Goal: Transaction & Acquisition: Download file/media

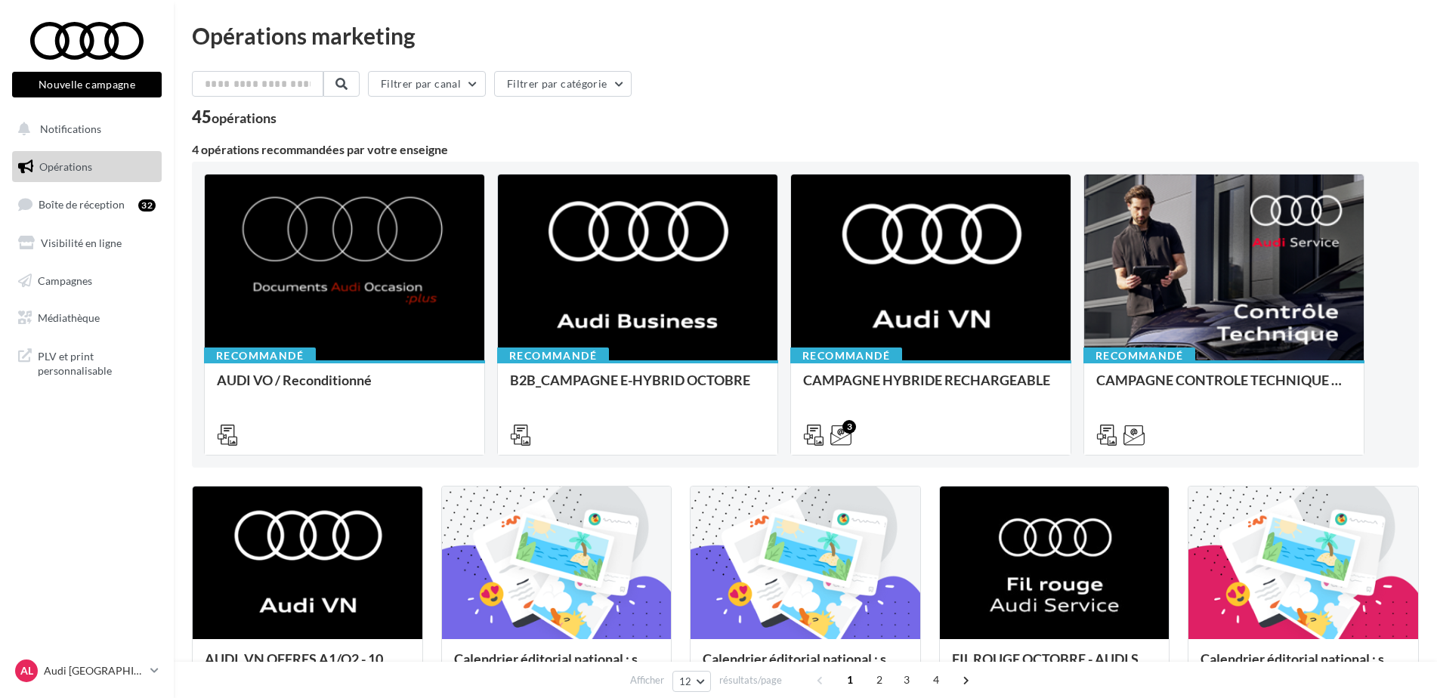
click at [79, 223] on ul "Opérations Boîte de réception 32 Visibilité en ligne Campagnes Médiathèque" at bounding box center [87, 242] width 162 height 195
click at [82, 212] on link "Boîte de réception 32" at bounding box center [87, 204] width 156 height 32
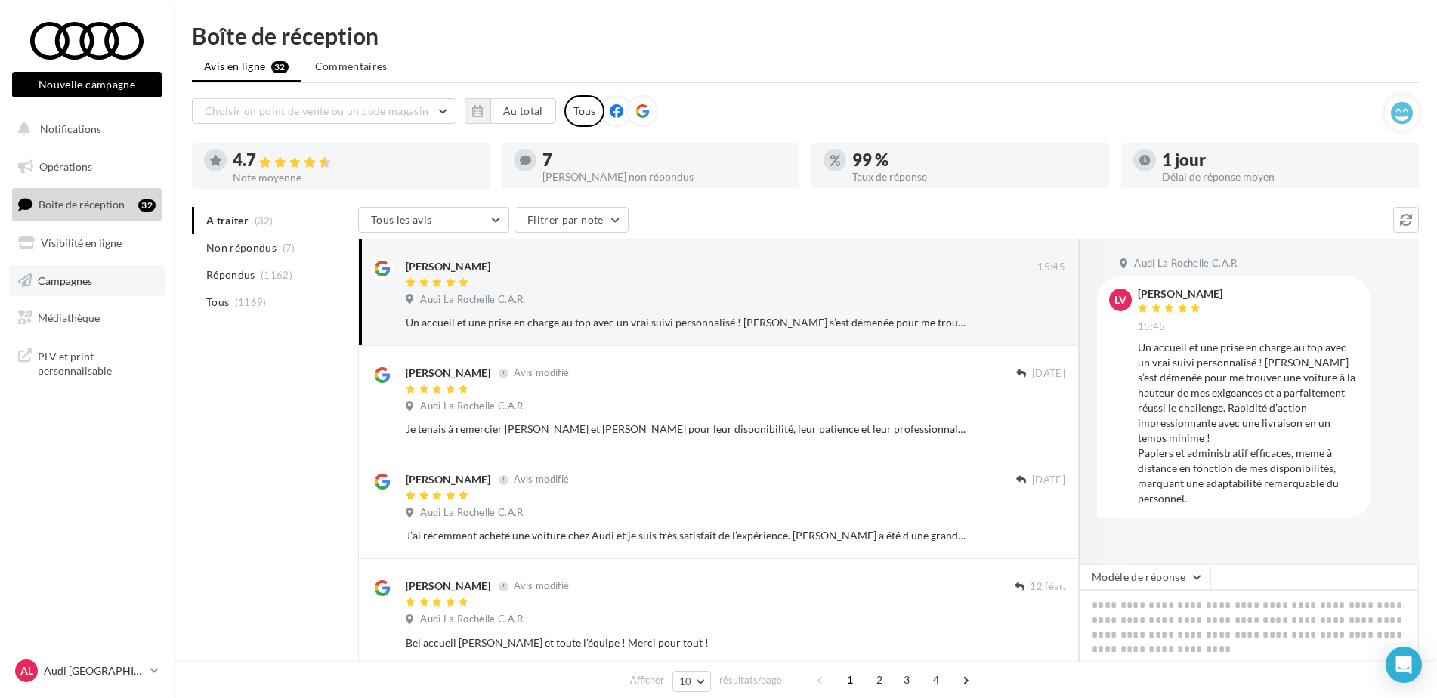
click at [78, 286] on span "Campagnes" at bounding box center [65, 280] width 54 height 13
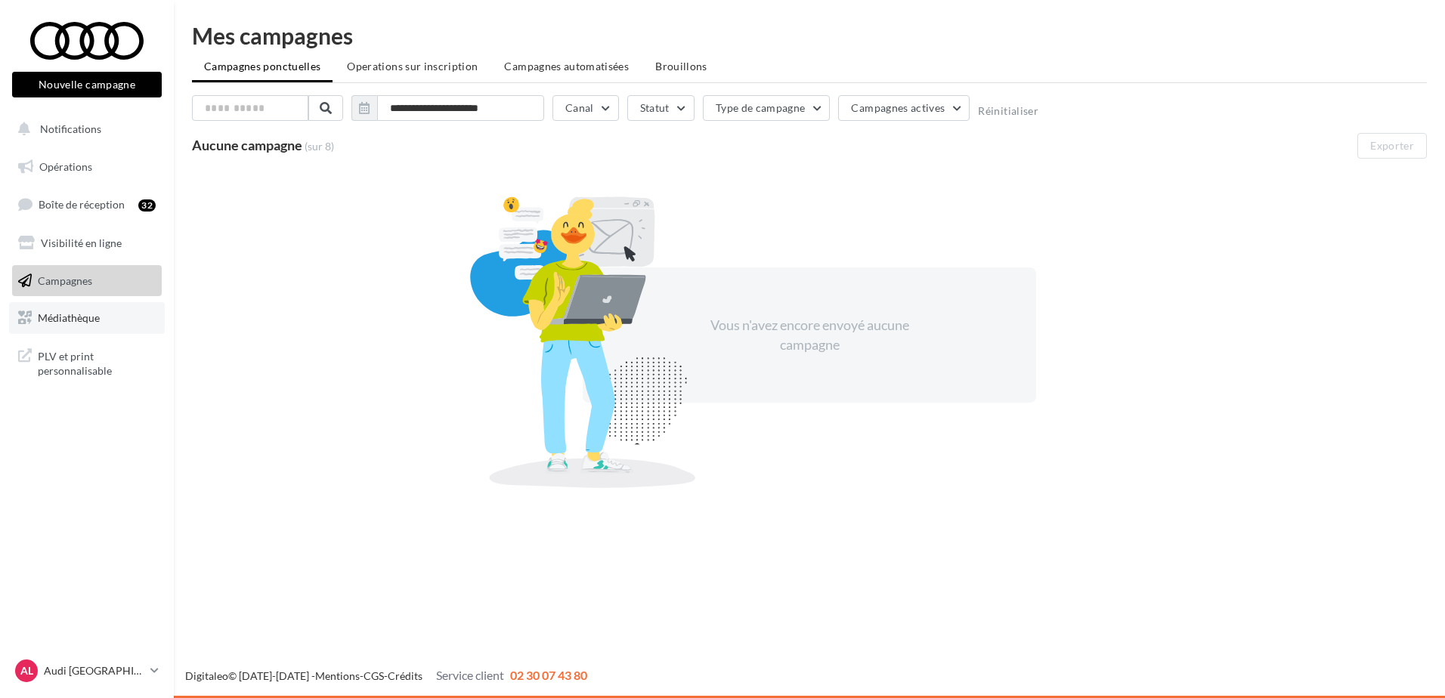
click at [98, 314] on span "Médiathèque" at bounding box center [69, 317] width 62 height 13
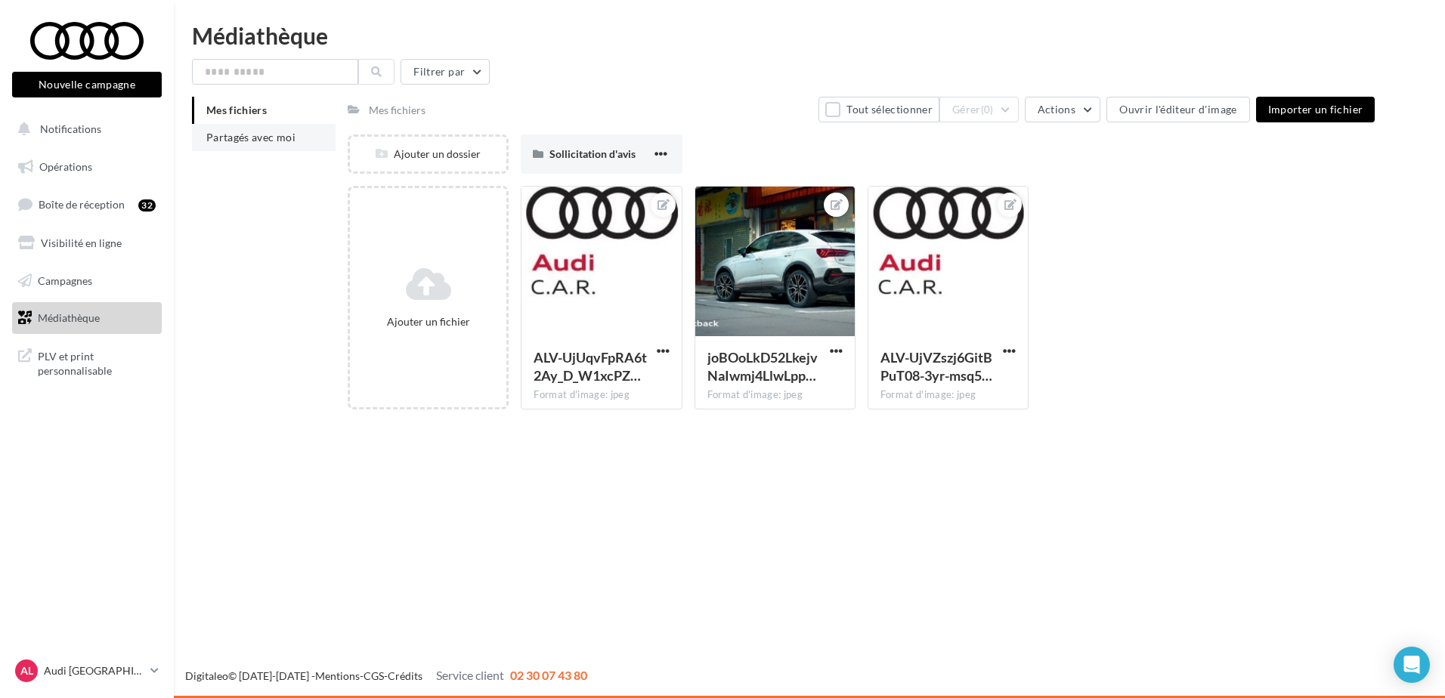
click at [255, 128] on li "Partagés avec moi" at bounding box center [264, 137] width 144 height 27
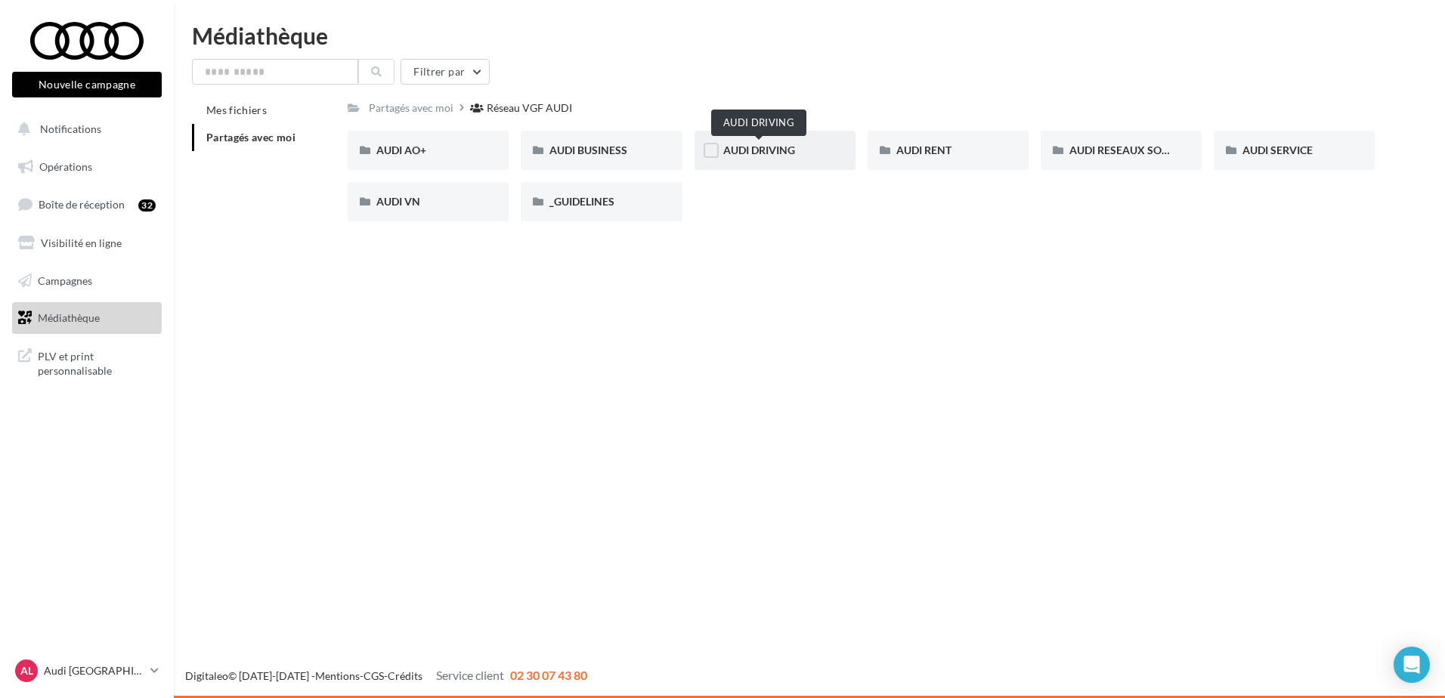
click at [738, 146] on span "AUDI DRIVING" at bounding box center [759, 150] width 72 height 13
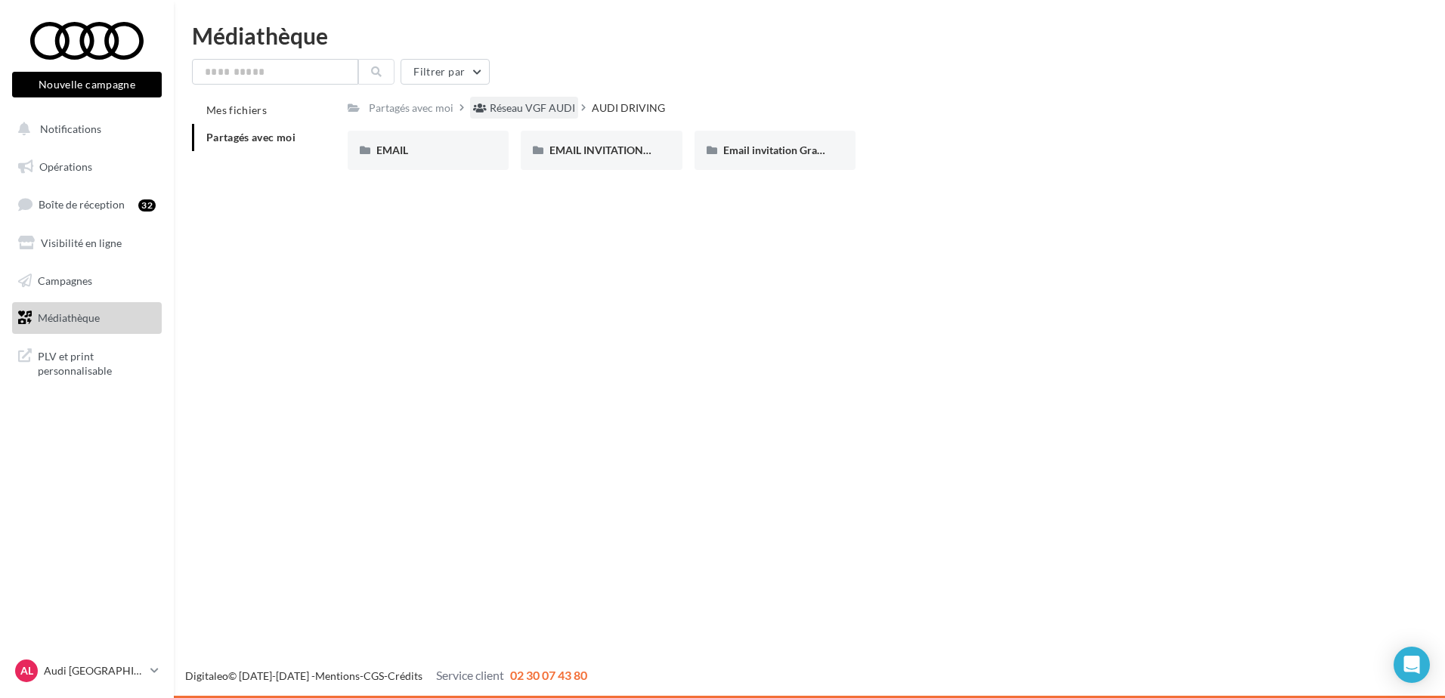
click at [528, 102] on div "Réseau VGF AUDI" at bounding box center [532, 108] width 85 height 15
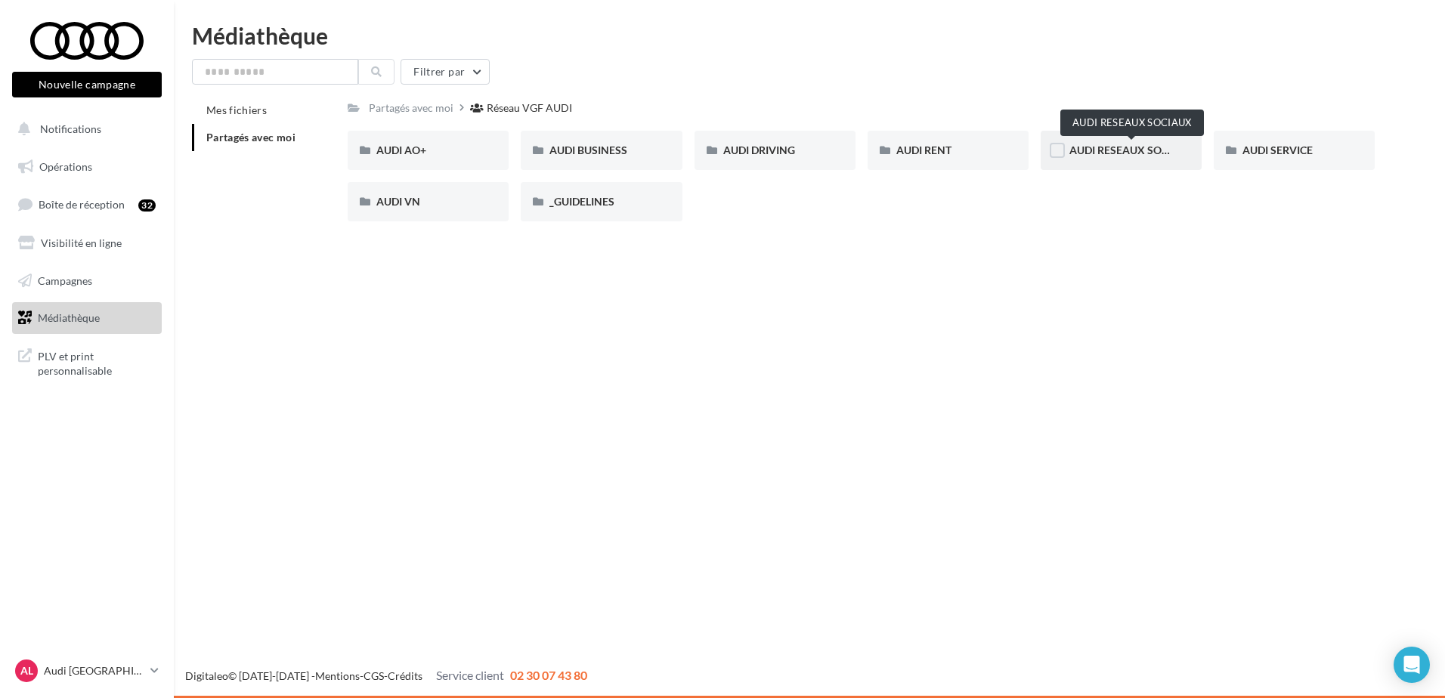
click at [1128, 152] on span "AUDI RESEAUX SOCIAUX" at bounding box center [1131, 150] width 125 height 13
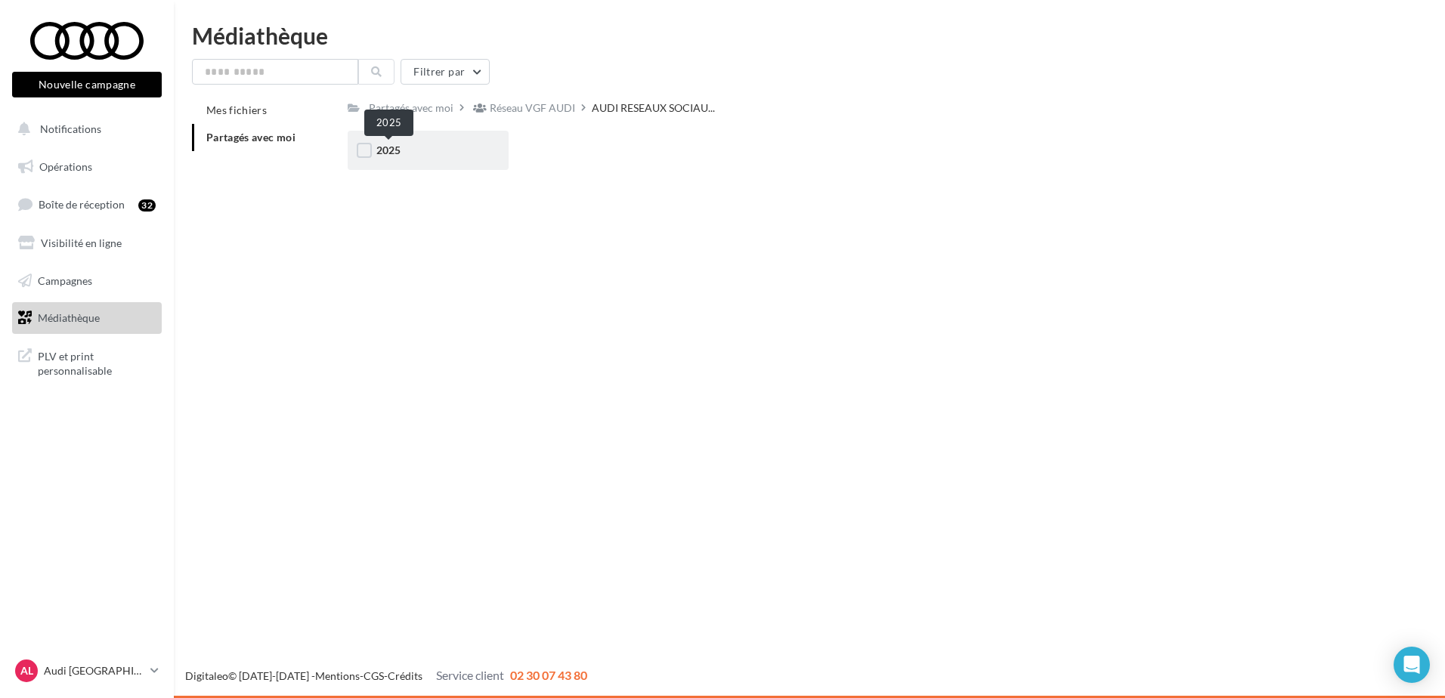
click at [395, 149] on span "2025" at bounding box center [388, 150] width 24 height 13
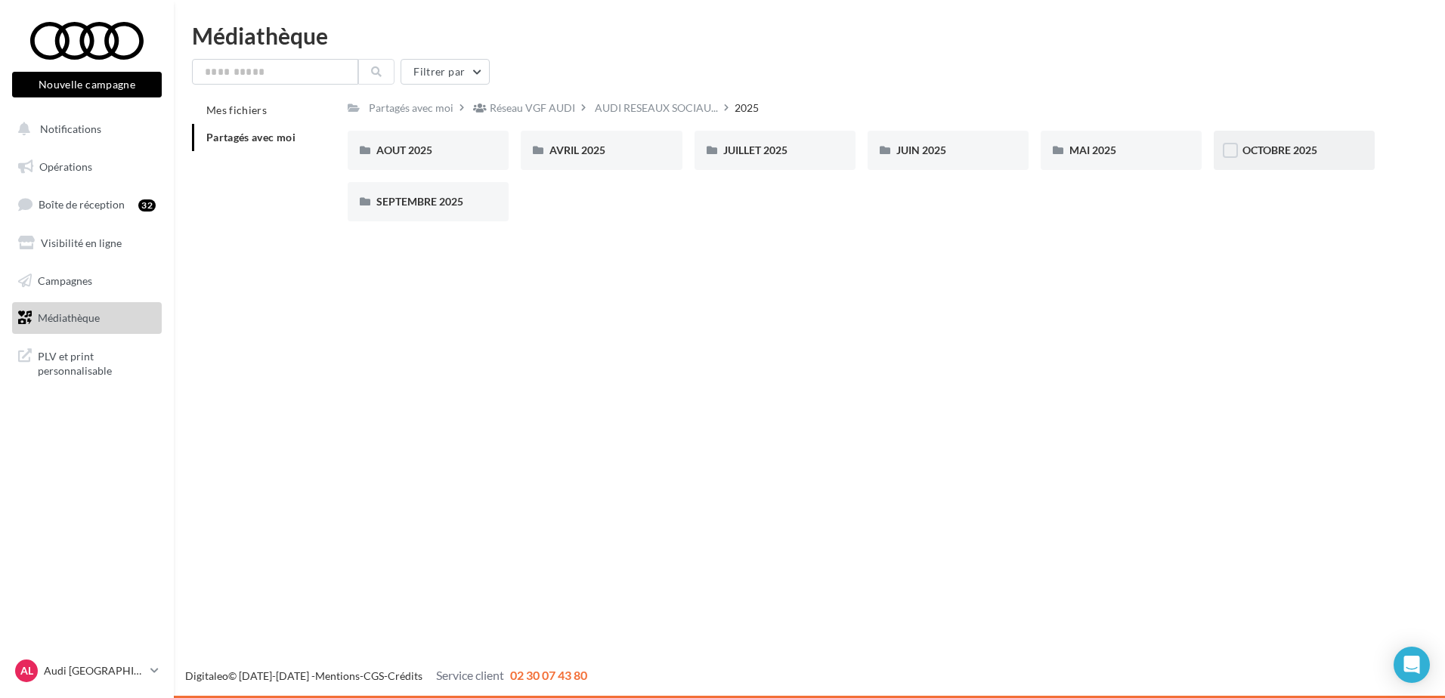
click at [1288, 159] on div "OCTOBRE 2025" at bounding box center [1294, 150] width 161 height 39
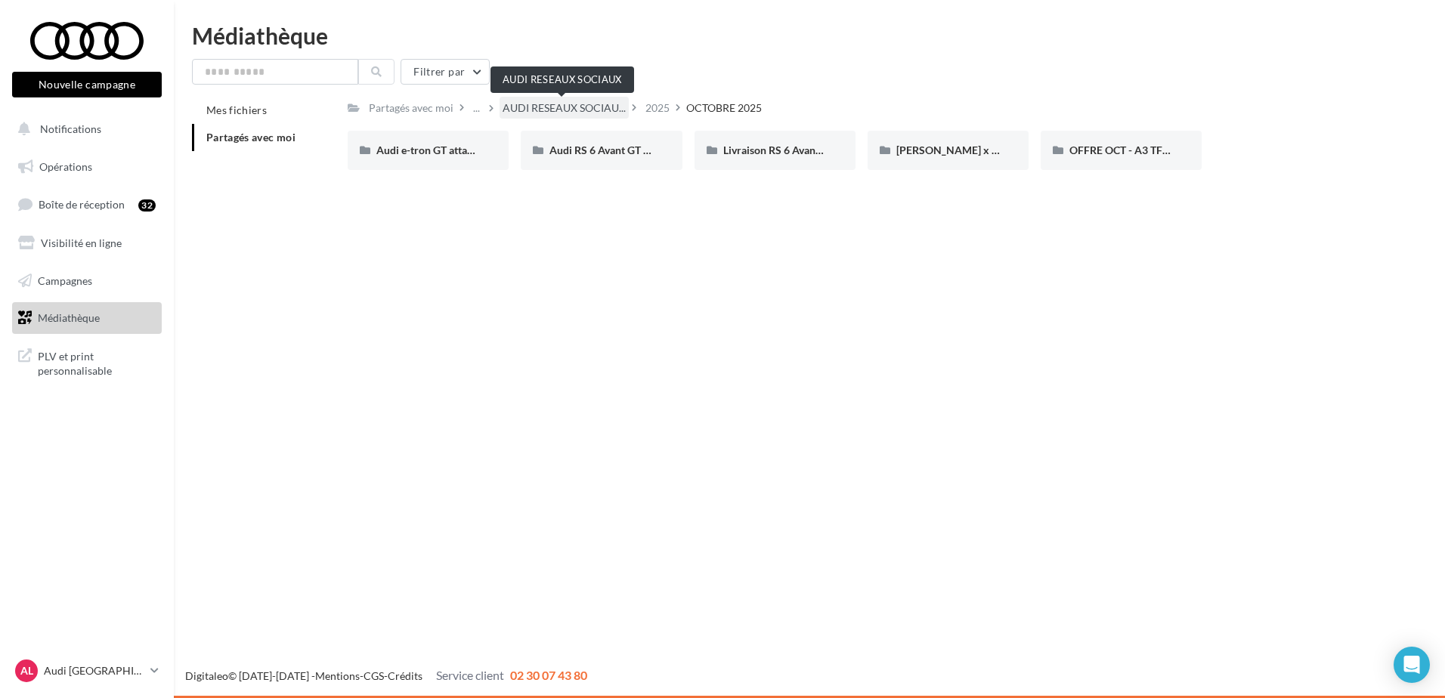
click at [580, 103] on span "AUDI RESEAUX SOCIAU..." at bounding box center [564, 108] width 123 height 15
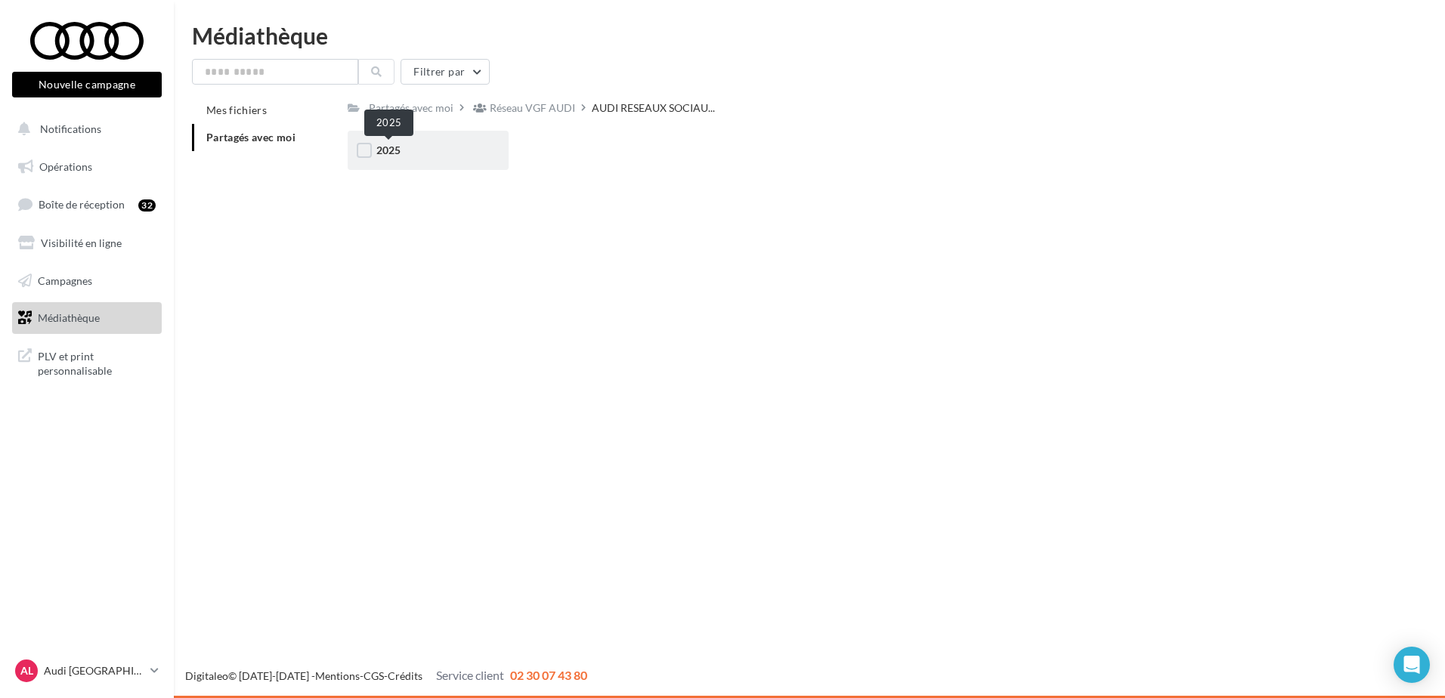
click at [385, 154] on span "2025" at bounding box center [388, 150] width 24 height 13
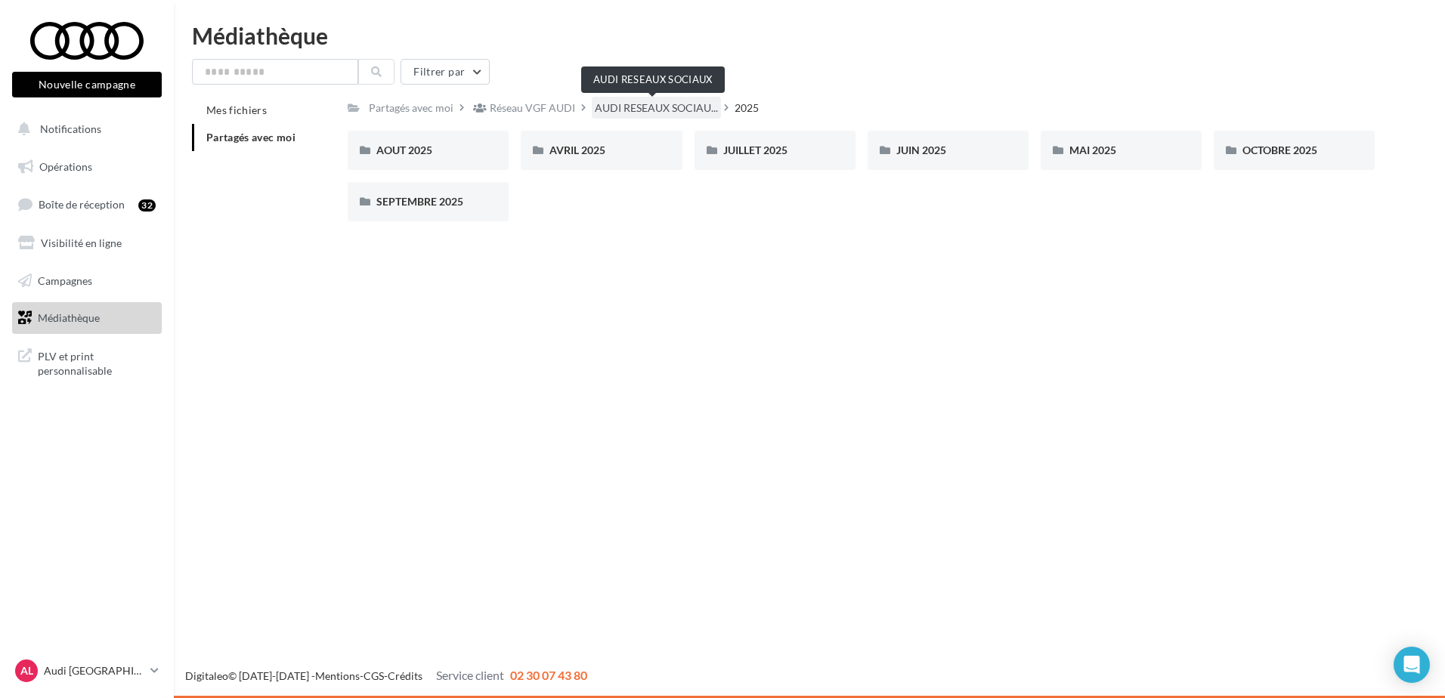
click at [629, 102] on span "AUDI RESEAUX SOCIAU..." at bounding box center [656, 108] width 123 height 15
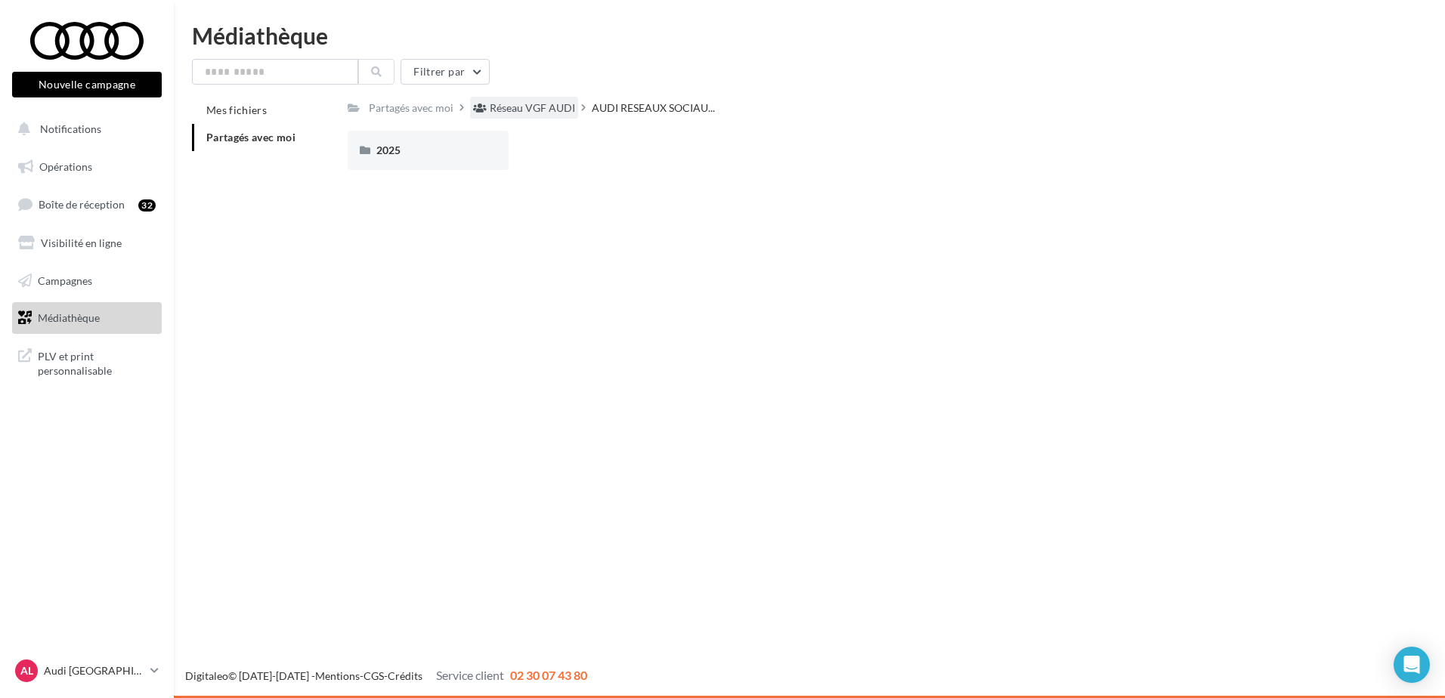
click at [500, 100] on div "Réseau VGF AUDI" at bounding box center [524, 108] width 108 height 22
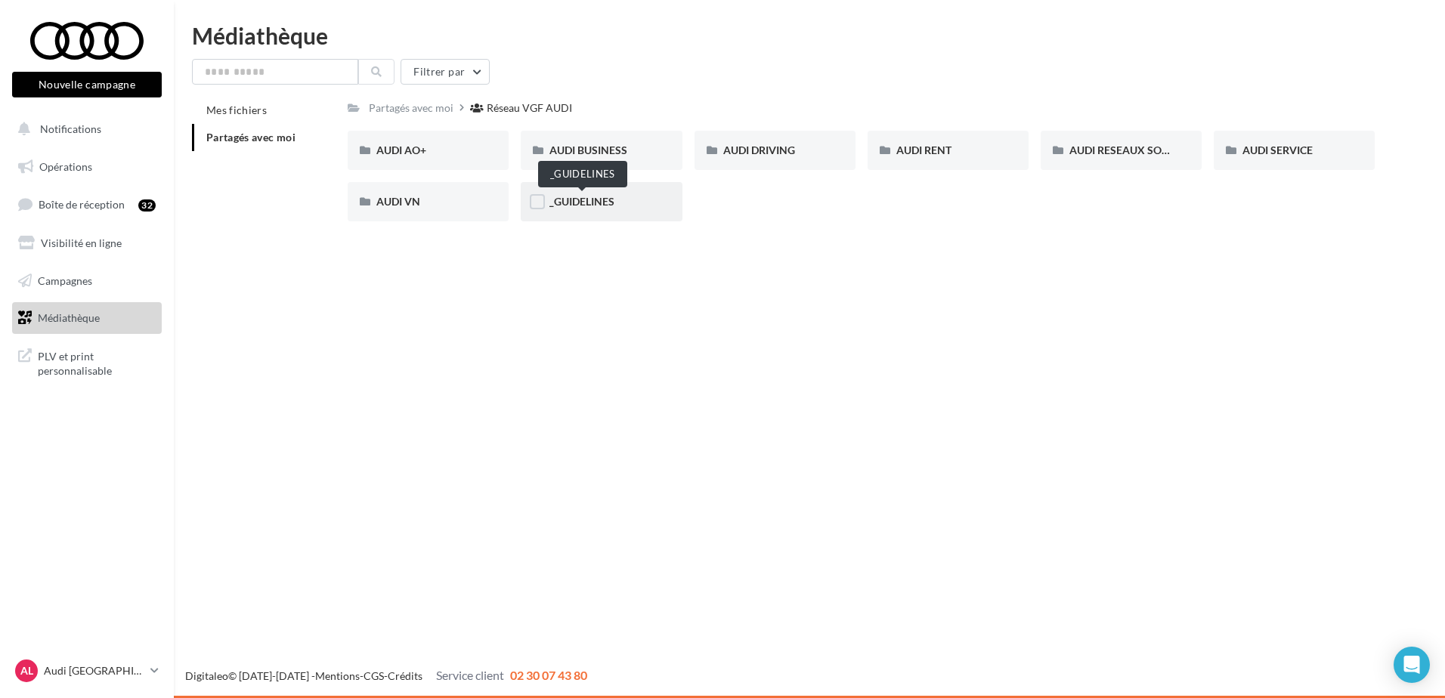
click at [588, 203] on span "_GUIDELINES" at bounding box center [581, 201] width 65 height 13
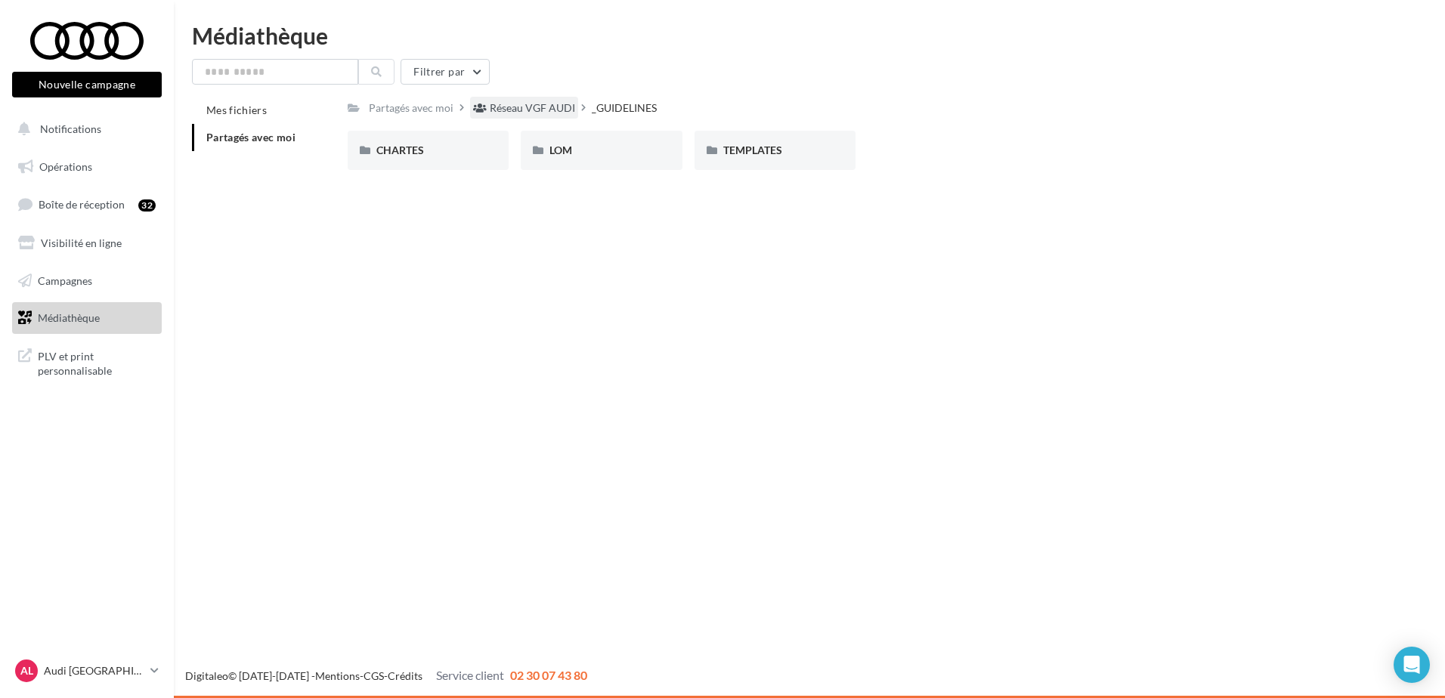
click at [562, 113] on div "Réseau VGF AUDI" at bounding box center [532, 108] width 85 height 15
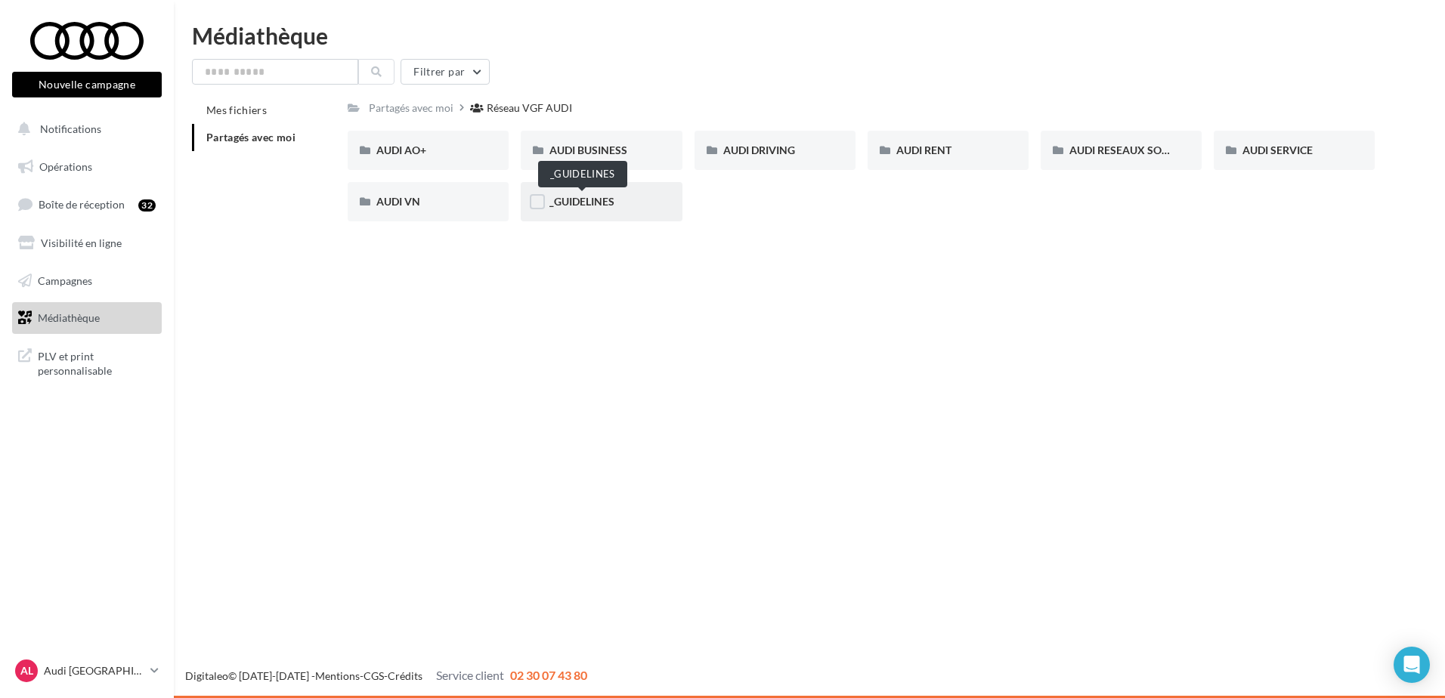
click at [562, 205] on span "_GUIDELINES" at bounding box center [581, 201] width 65 height 13
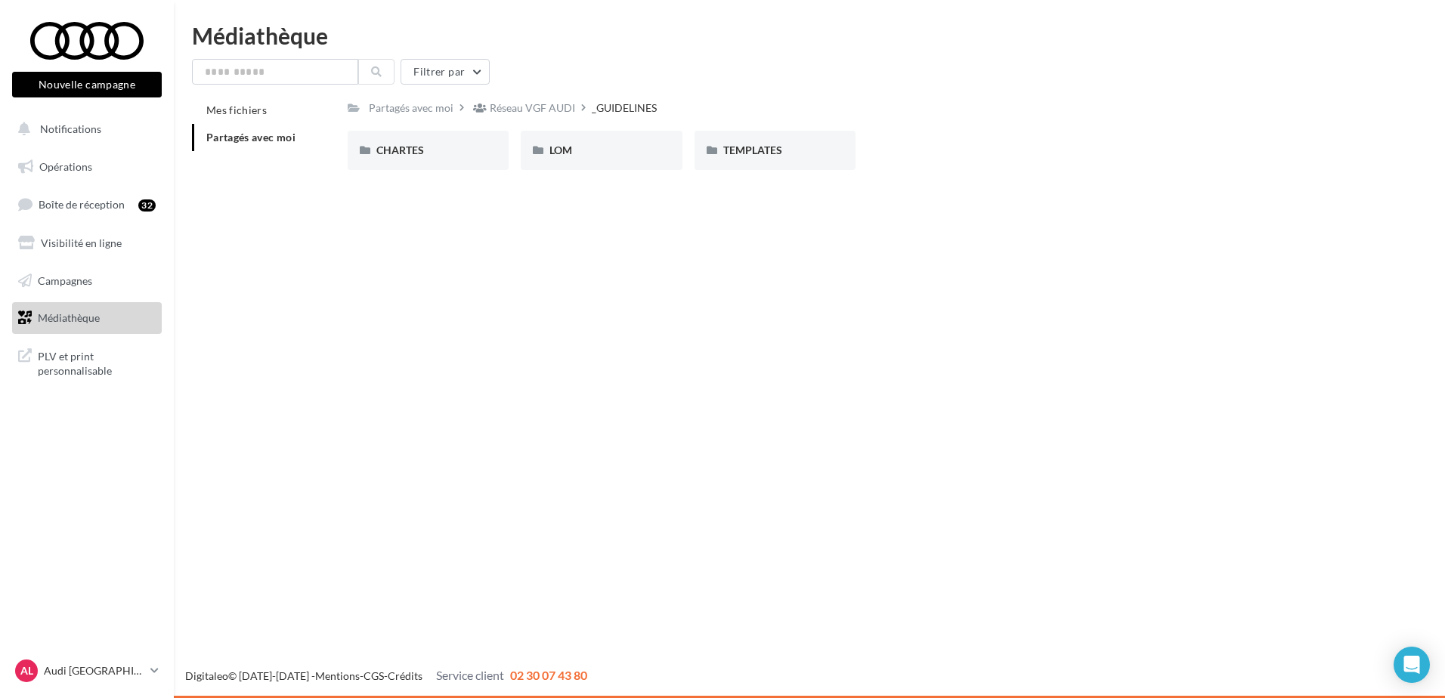
click at [950, 147] on div "CHARTES CHARTES [GEOGRAPHIC_DATA] TEMPLATES TEMPLATES" at bounding box center [867, 156] width 1039 height 51
click at [739, 147] on span "TEMPLATES" at bounding box center [752, 150] width 59 height 13
click at [654, 112] on div "_GUIDELINES" at bounding box center [627, 108] width 65 height 15
click at [420, 147] on span "CHARTES" at bounding box center [400, 150] width 48 height 13
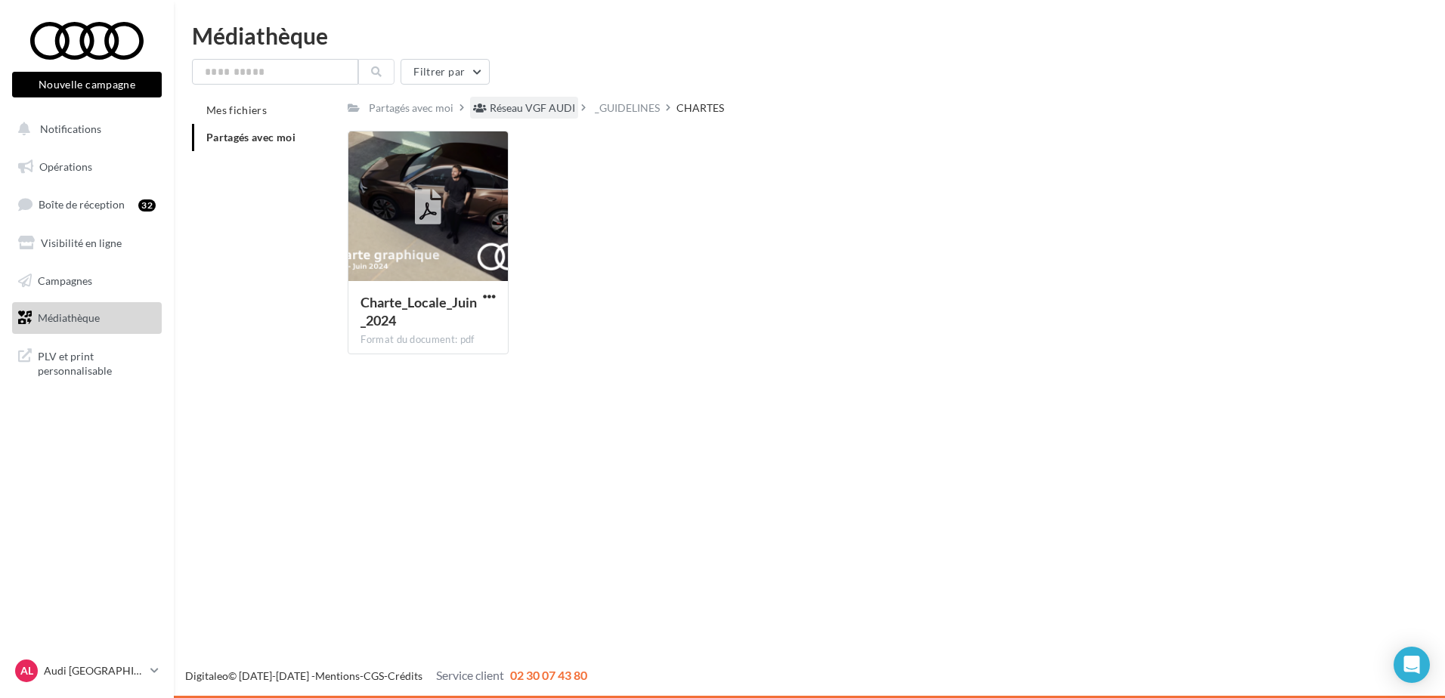
click at [562, 113] on div "Réseau VGF AUDI" at bounding box center [532, 108] width 85 height 15
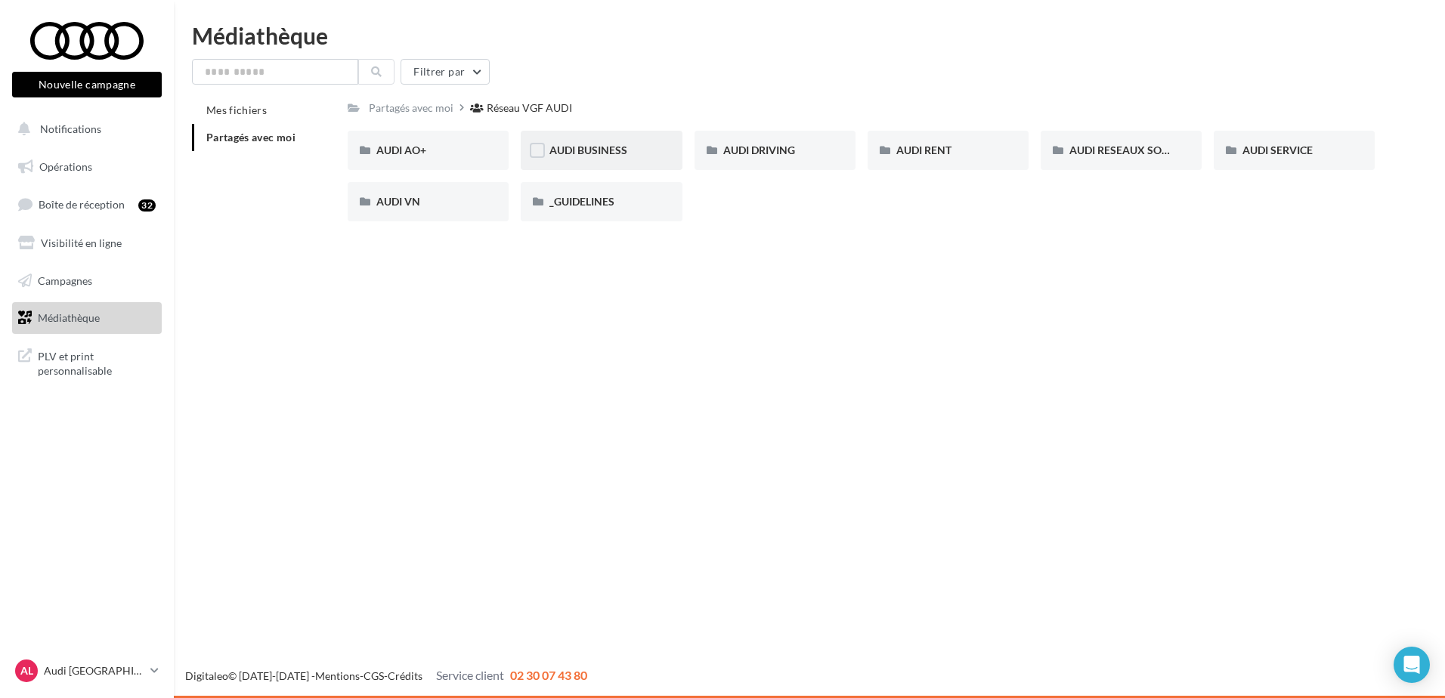
click at [564, 158] on div "AUDI BUSINESS" at bounding box center [601, 150] width 104 height 15
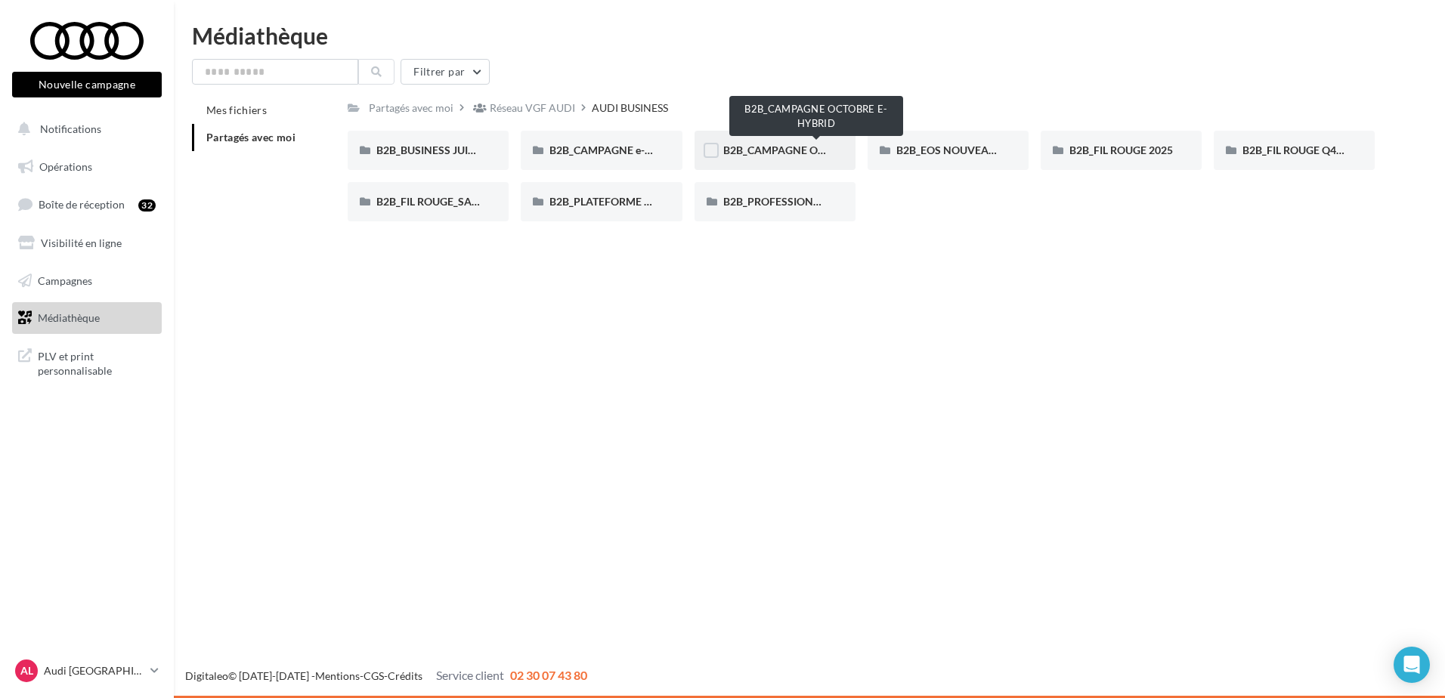
click at [807, 154] on span "B2B_CAMPAGNE OCTOBRE E-HYBRID" at bounding box center [816, 150] width 186 height 13
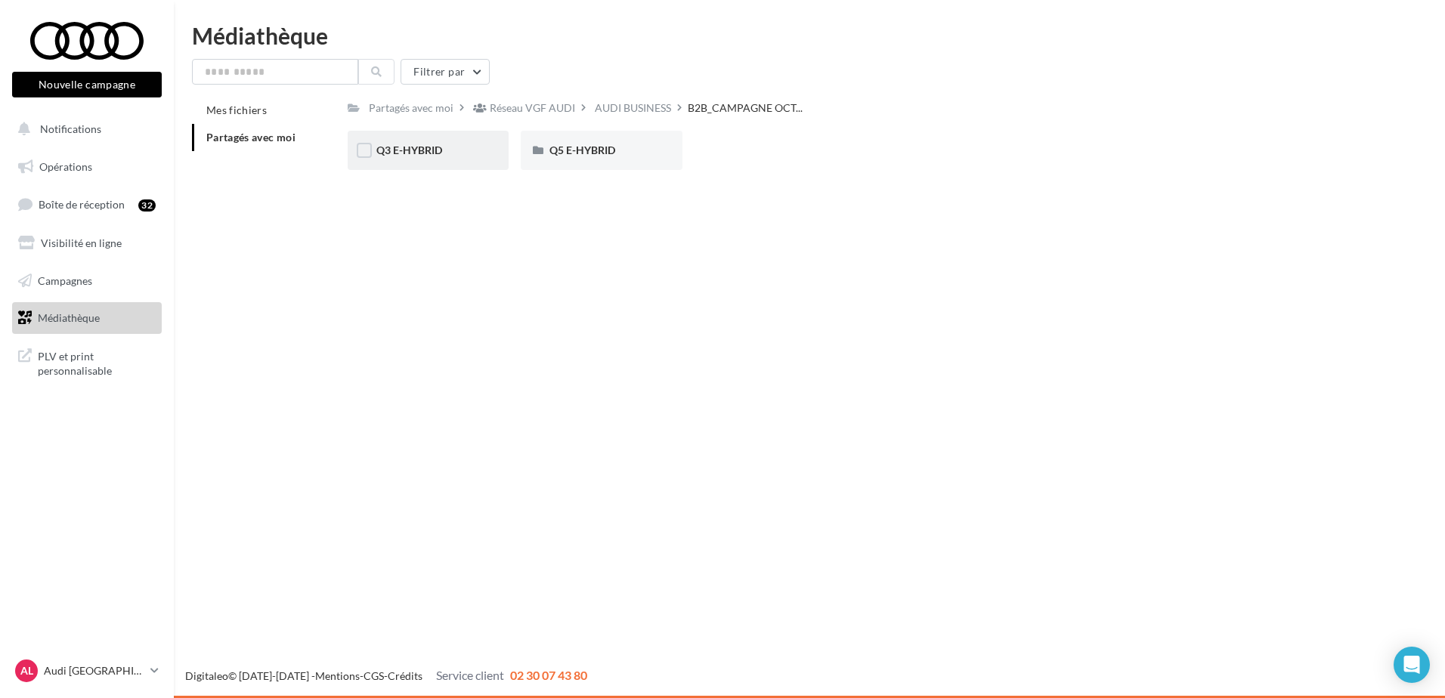
click at [446, 161] on div "Q3 E-HYBRID" at bounding box center [428, 150] width 161 height 39
click at [560, 148] on span "META" at bounding box center [563, 150] width 29 height 13
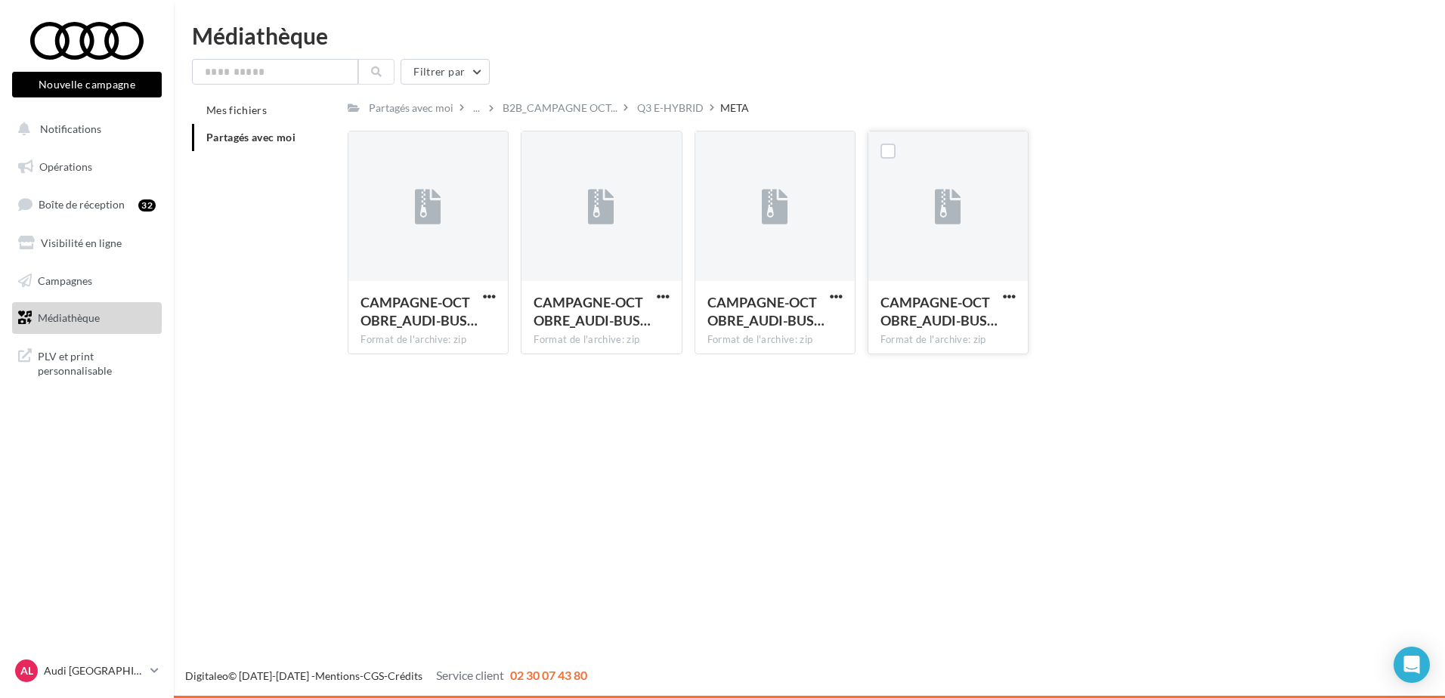
click at [1008, 289] on div at bounding box center [1009, 296] width 19 height 15
click at [1009, 296] on span "button" at bounding box center [1009, 296] width 13 height 13
click at [912, 329] on button "Télécharger" at bounding box center [943, 326] width 151 height 39
click at [655, 101] on div "Le téléchargement va bientôt commencer" at bounding box center [722, 87] width 264 height 35
click at [659, 113] on div "Q3 E-HYBRID" at bounding box center [670, 108] width 67 height 15
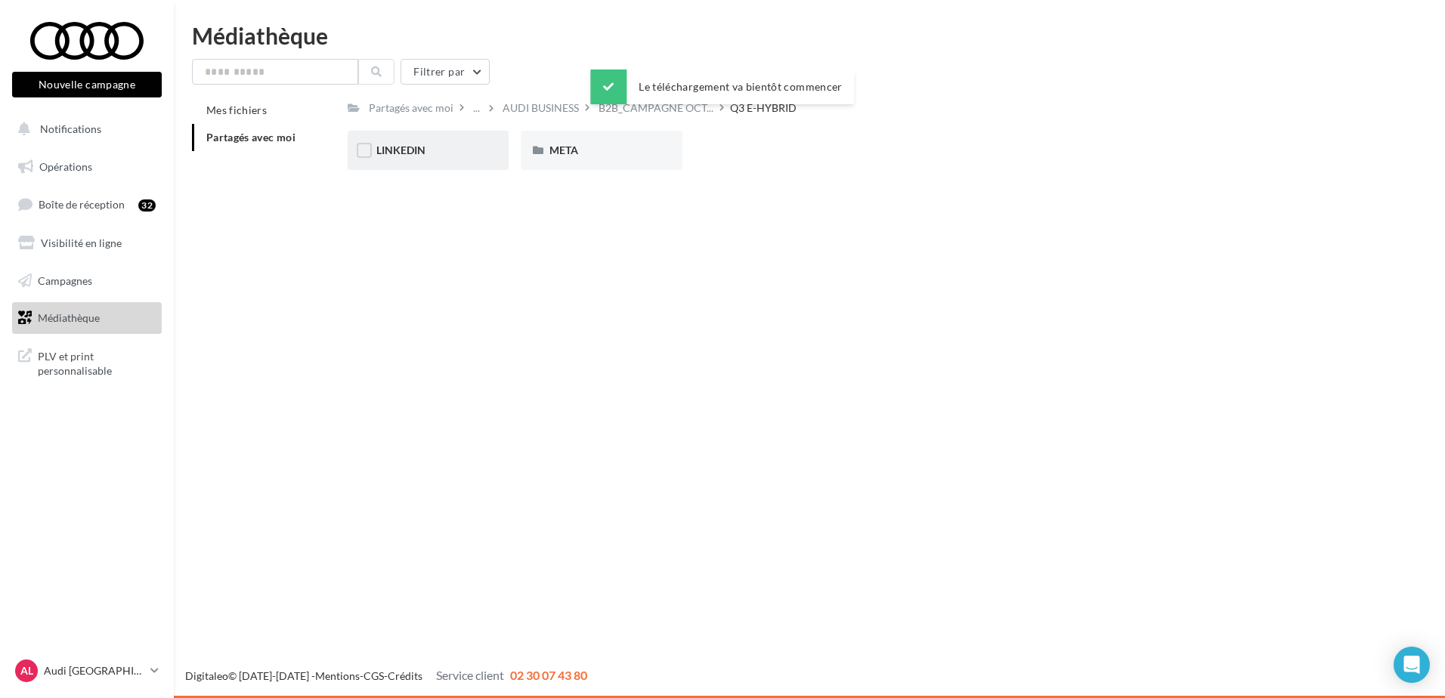
click at [430, 157] on div "LINKEDIN" at bounding box center [428, 150] width 104 height 15
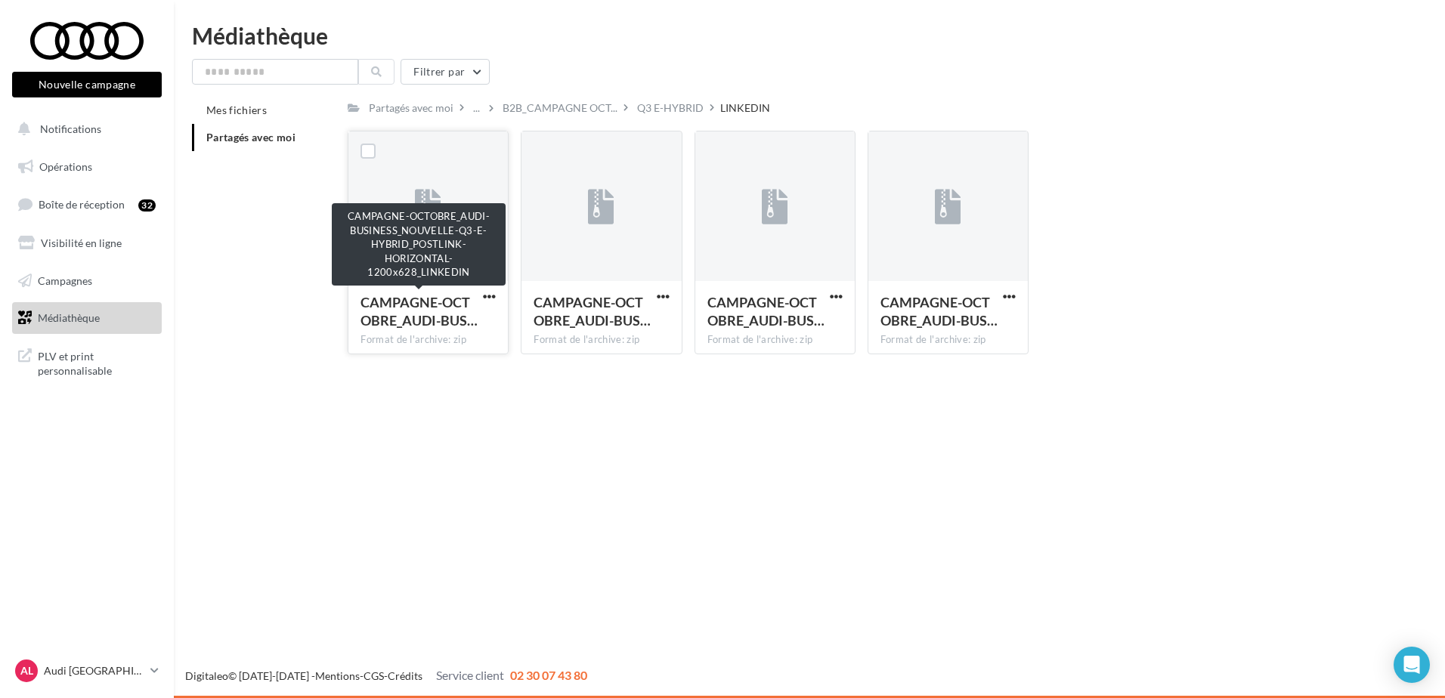
click at [463, 302] on span "CAMPAGNE-OCTOBRE_AUDI-BUS…" at bounding box center [419, 311] width 117 height 35
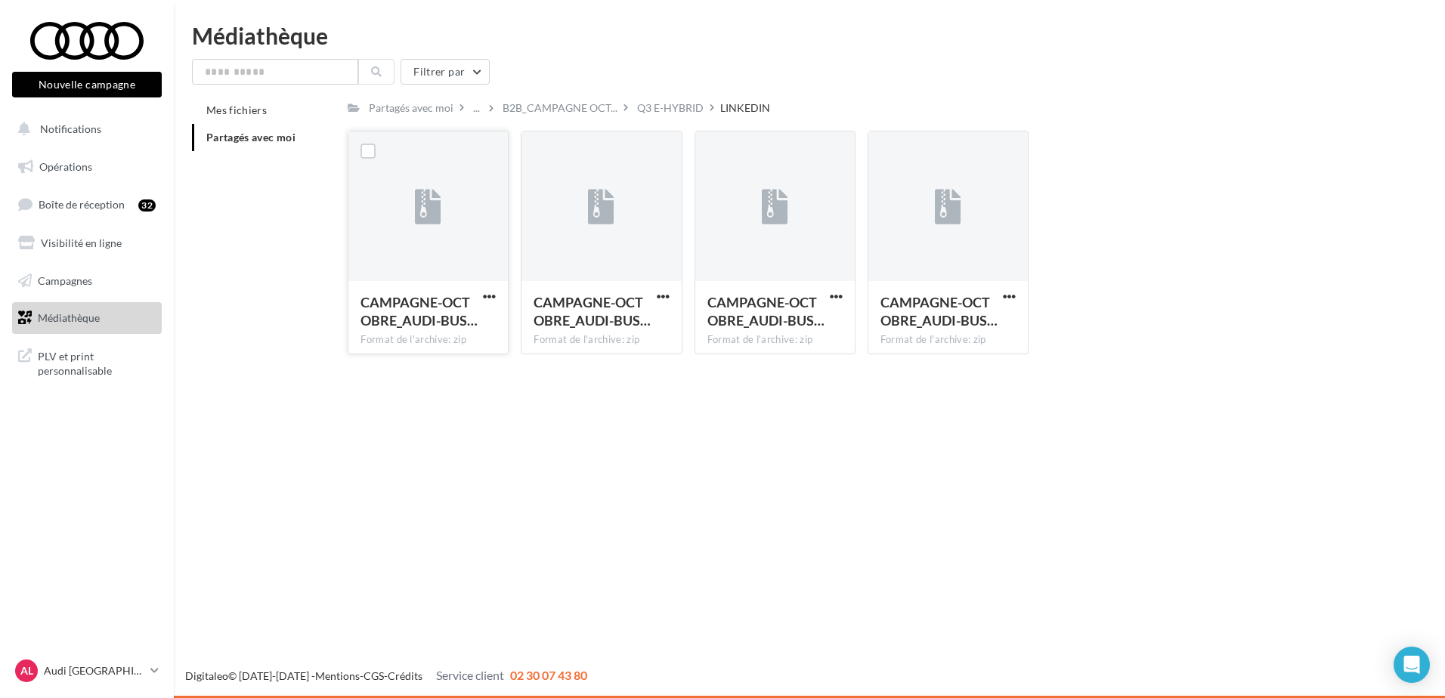
click at [491, 287] on div "CAMPAGNE-OCTOBRE_AUDI-BUS… Format de l'archive: zip" at bounding box center [427, 316] width 159 height 71
click at [491, 292] on span "button" at bounding box center [489, 296] width 13 height 13
drag, startPoint x: 435, startPoint y: 326, endPoint x: 507, endPoint y: 317, distance: 72.4
click at [435, 326] on button "Télécharger" at bounding box center [423, 326] width 151 height 39
click at [590, 104] on span "B2B_CAMPAGNE OCT..." at bounding box center [560, 108] width 115 height 15
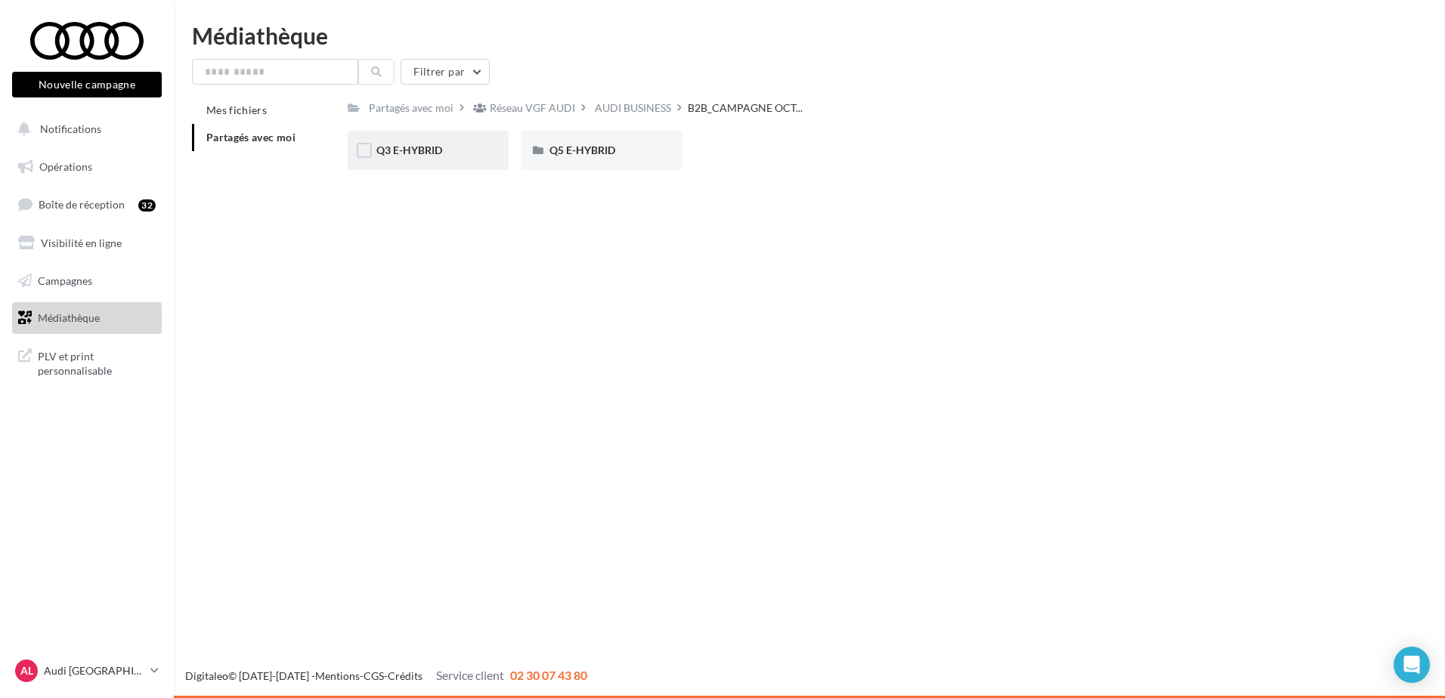
click at [480, 148] on div "Q3 E-HYBRID" at bounding box center [428, 150] width 104 height 15
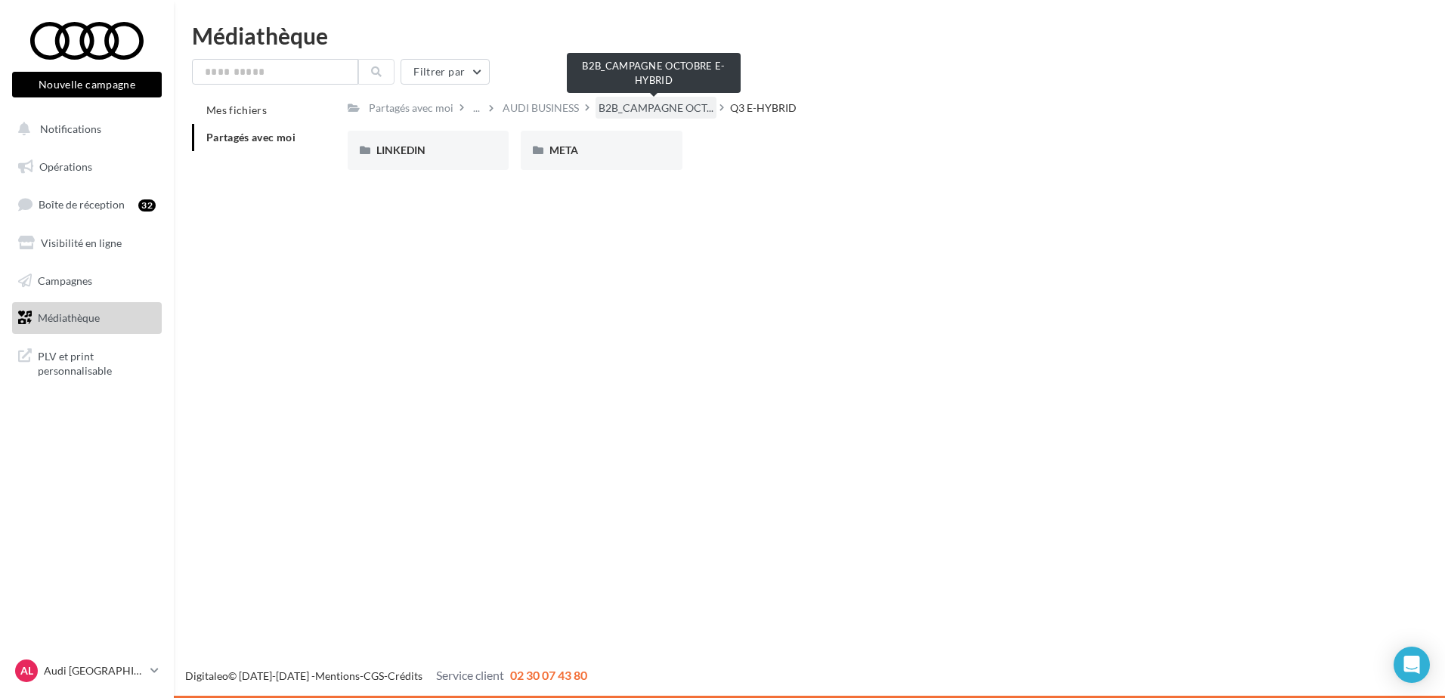
click at [650, 107] on span "B2B_CAMPAGNE OCT..." at bounding box center [656, 108] width 115 height 15
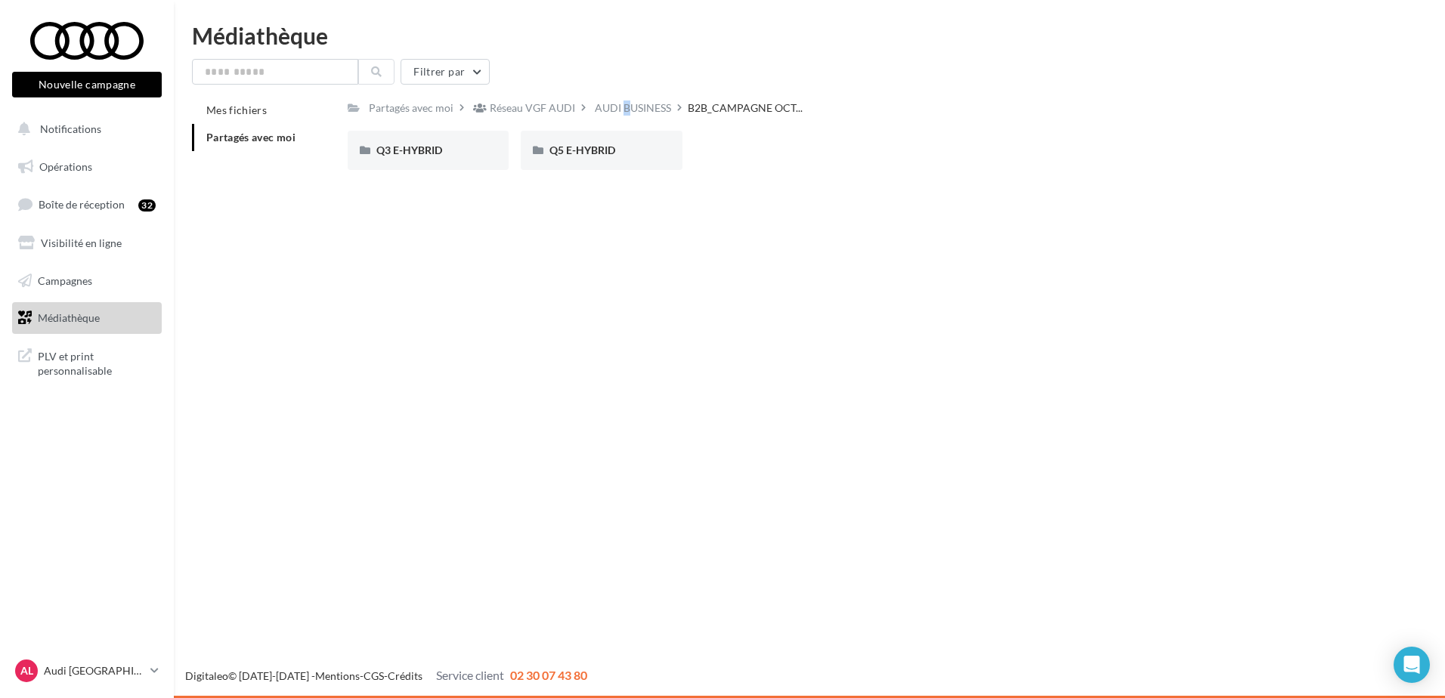
click at [612, 114] on div "AUDI BUSINESS" at bounding box center [633, 108] width 76 height 15
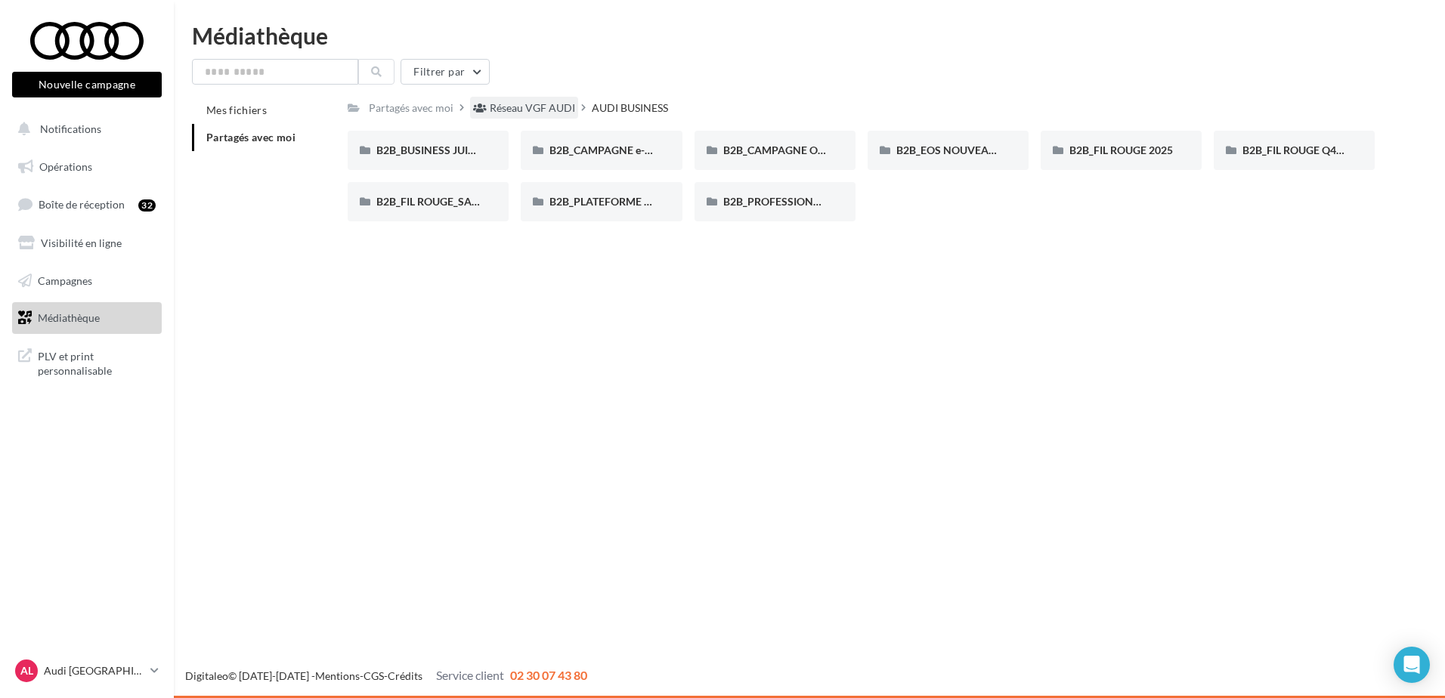
click at [556, 106] on div "Réseau VGF AUDI" at bounding box center [532, 108] width 85 height 15
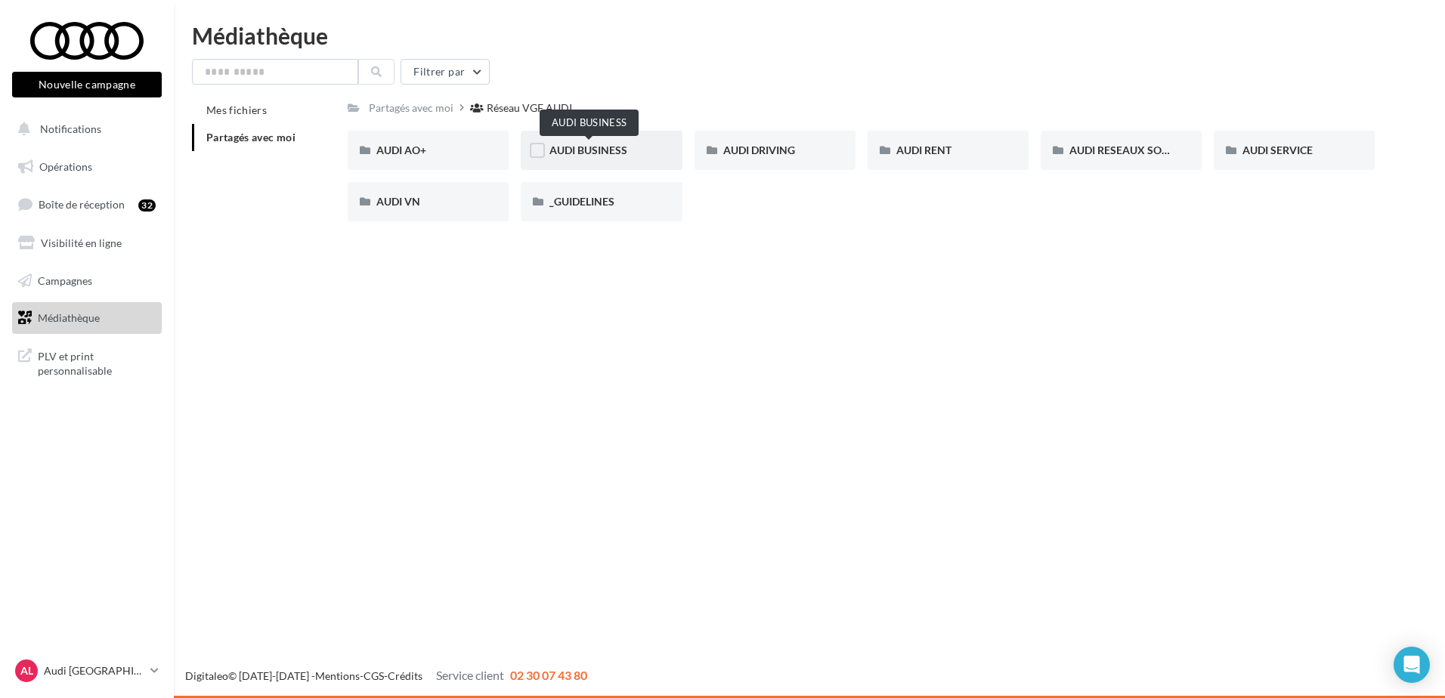
click at [610, 156] on span "AUDI BUSINESS" at bounding box center [588, 150] width 78 height 13
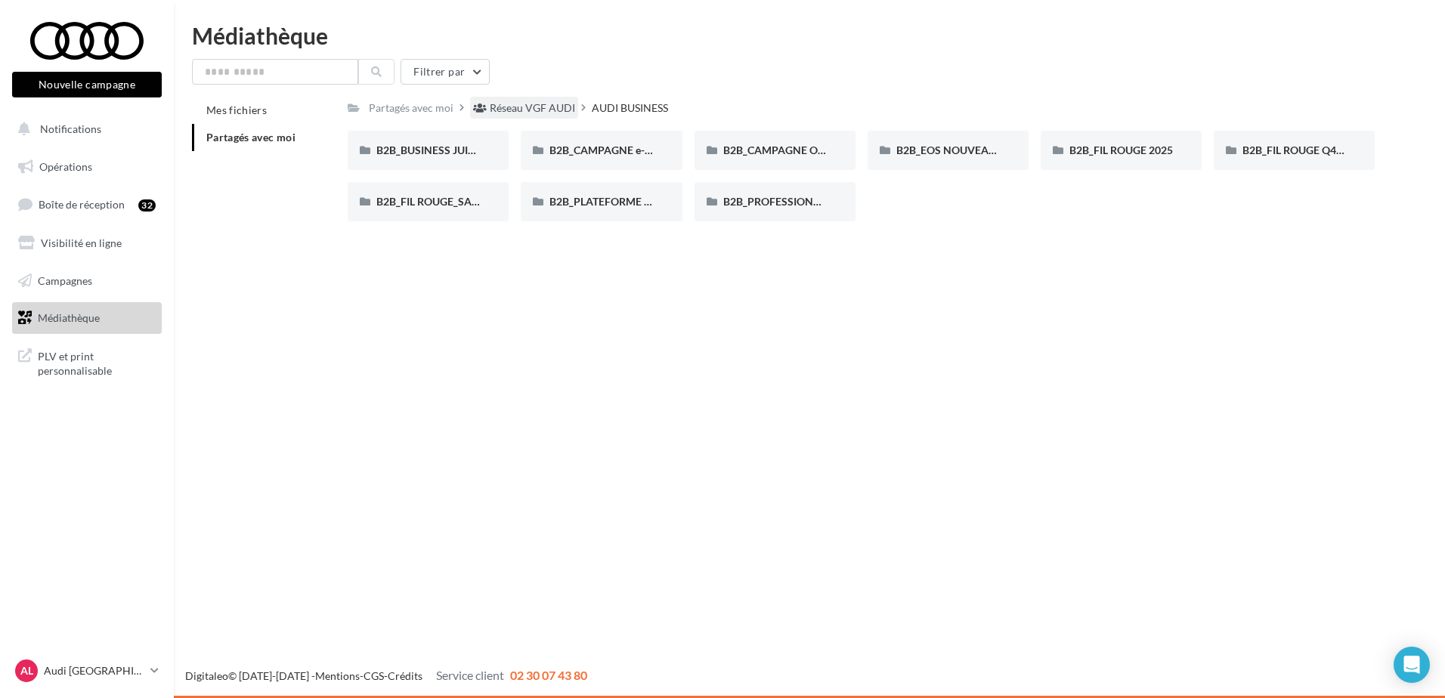
click at [510, 118] on div "Réseau VGF AUDI" at bounding box center [524, 108] width 108 height 22
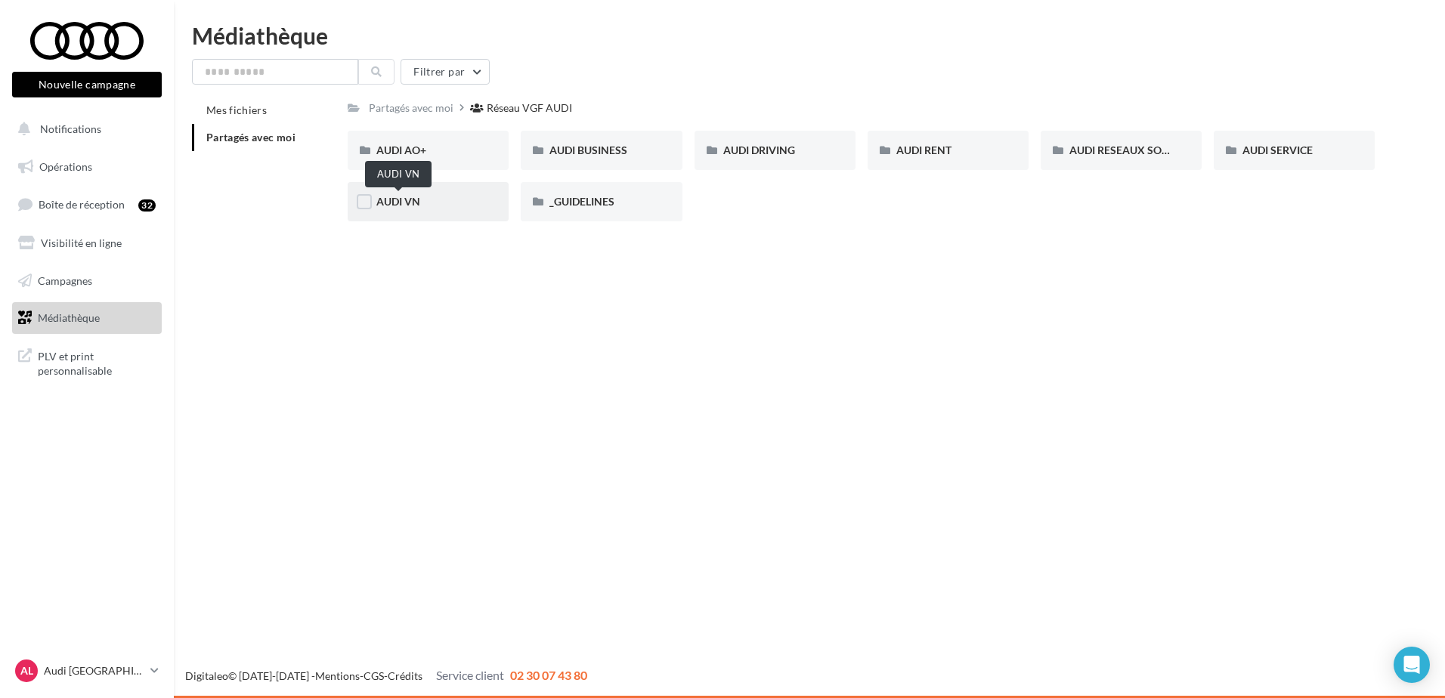
click at [420, 197] on span "AUDI VN" at bounding box center [398, 201] width 44 height 13
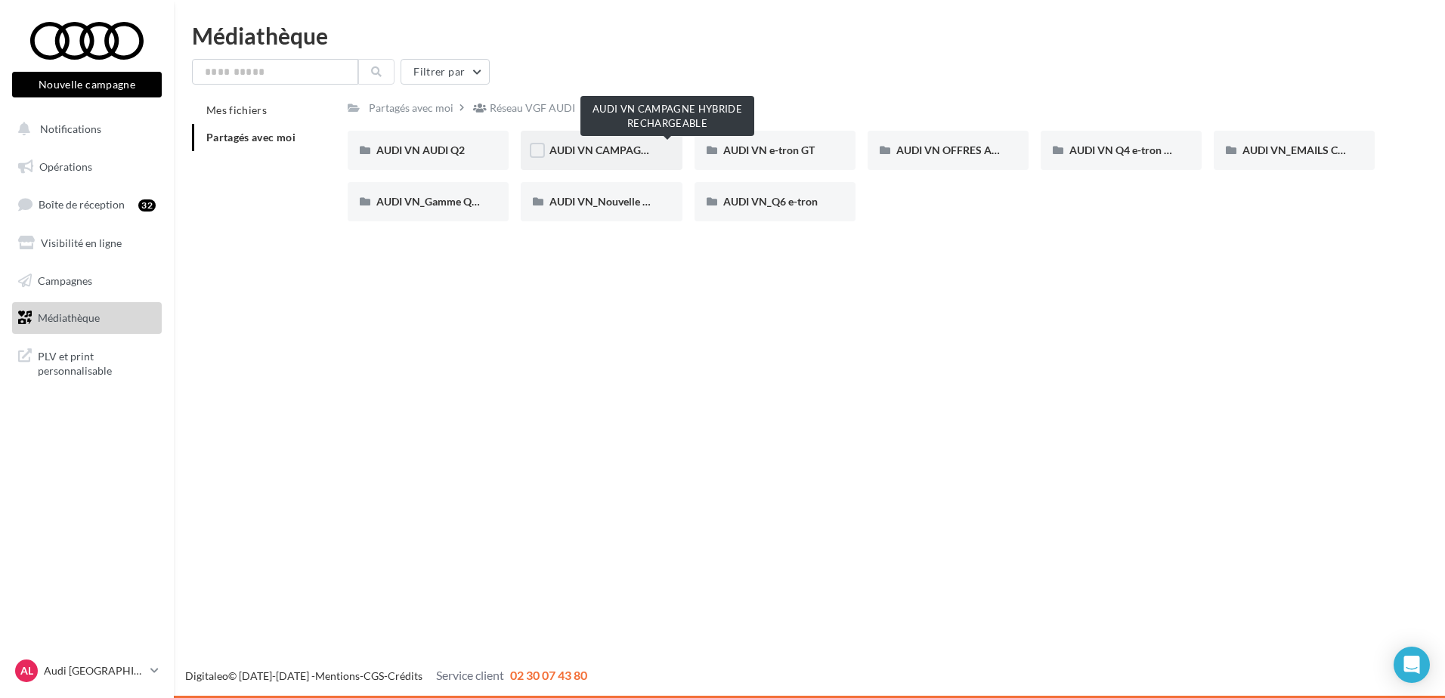
click at [626, 156] on span "AUDI VN CAMPAGNE HYBRIDE RECHARGEABLE" at bounding box center [667, 150] width 237 height 13
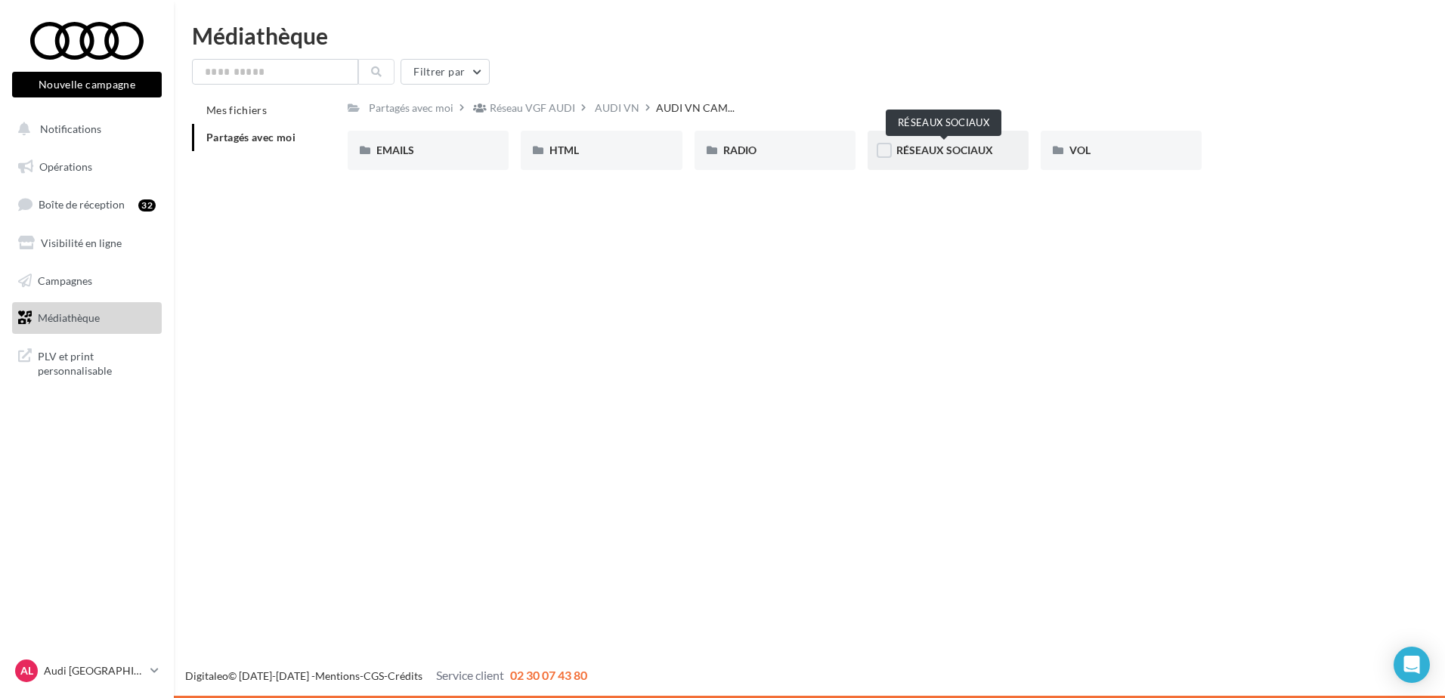
click at [979, 150] on span "RÉSEAUX SOCIAUX" at bounding box center [944, 150] width 97 height 13
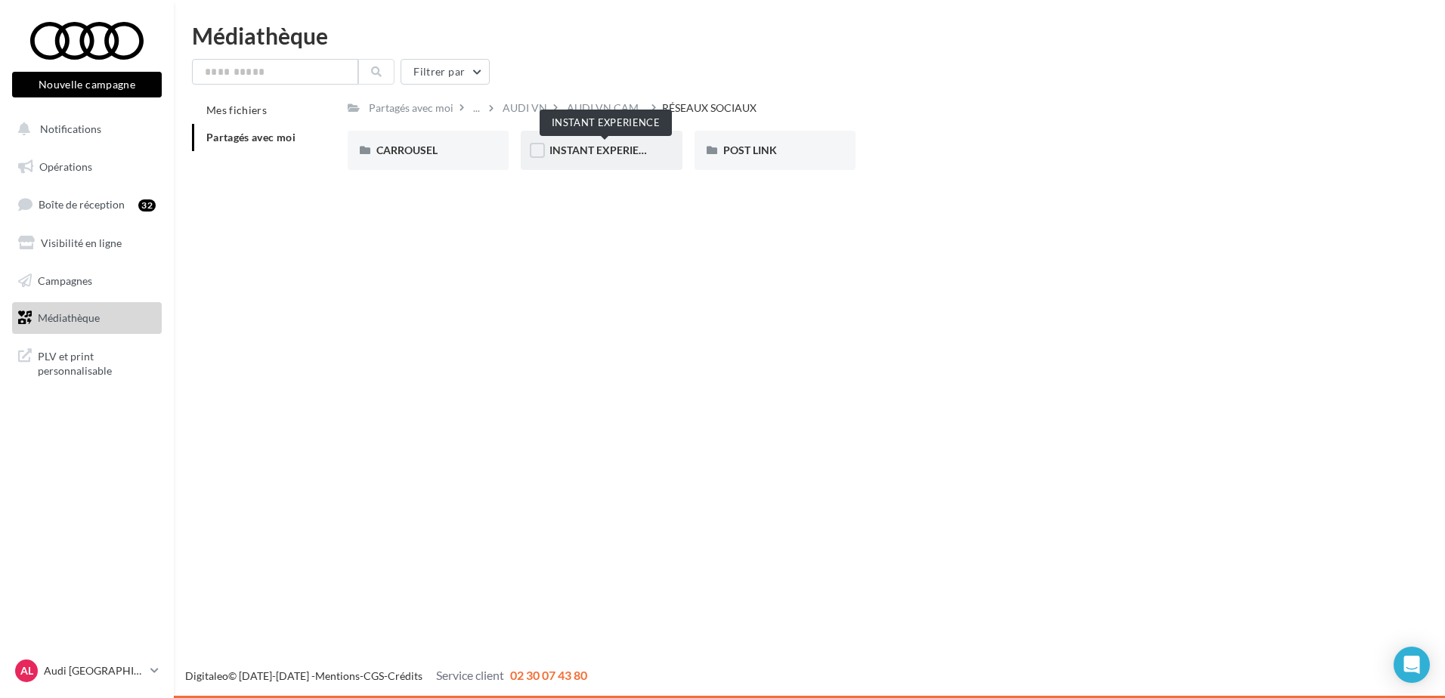
click at [647, 150] on span "INSTANT EXPERIENCE" at bounding box center [604, 150] width 110 height 13
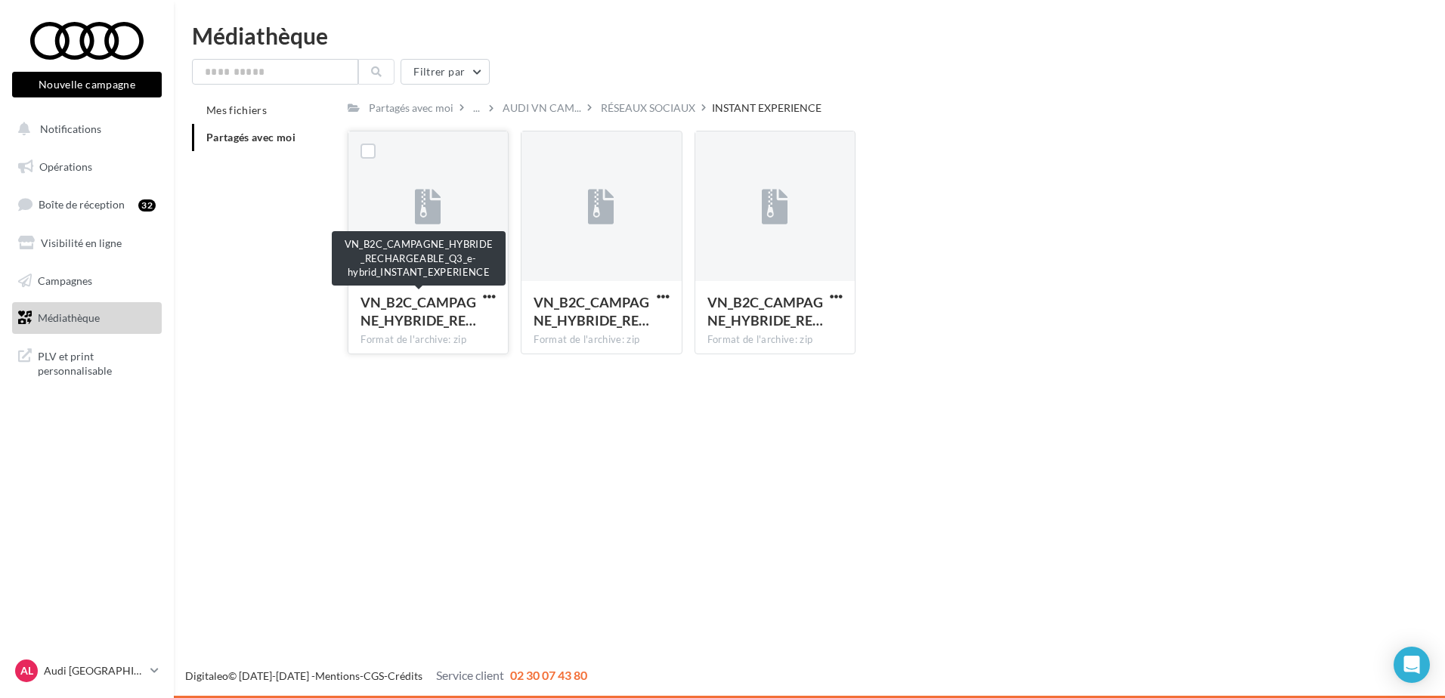
click at [475, 327] on span "VN_B2C_CAMPAGNE_HYBRIDE_RE…" at bounding box center [419, 311] width 116 height 35
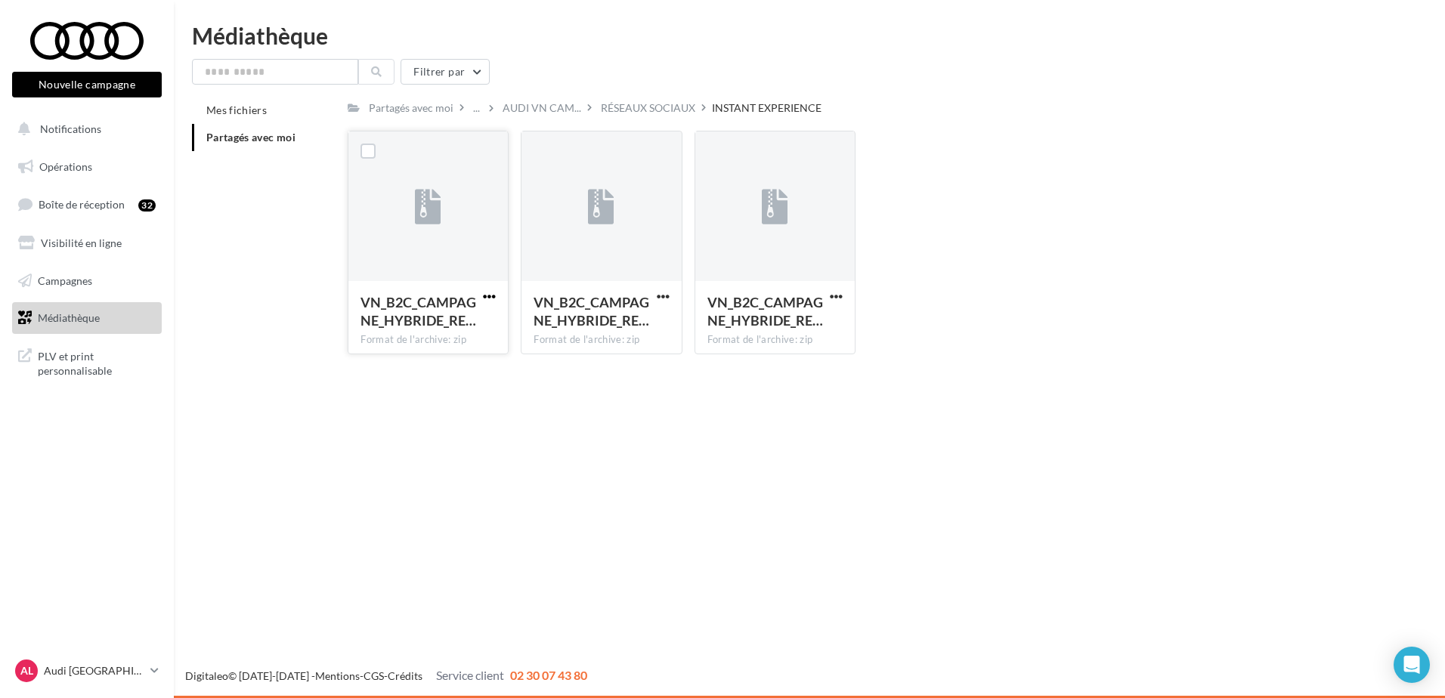
click at [491, 295] on span "button" at bounding box center [489, 296] width 13 height 13
click at [432, 323] on button "Télécharger" at bounding box center [423, 326] width 151 height 39
